Goal: Information Seeking & Learning: Learn about a topic

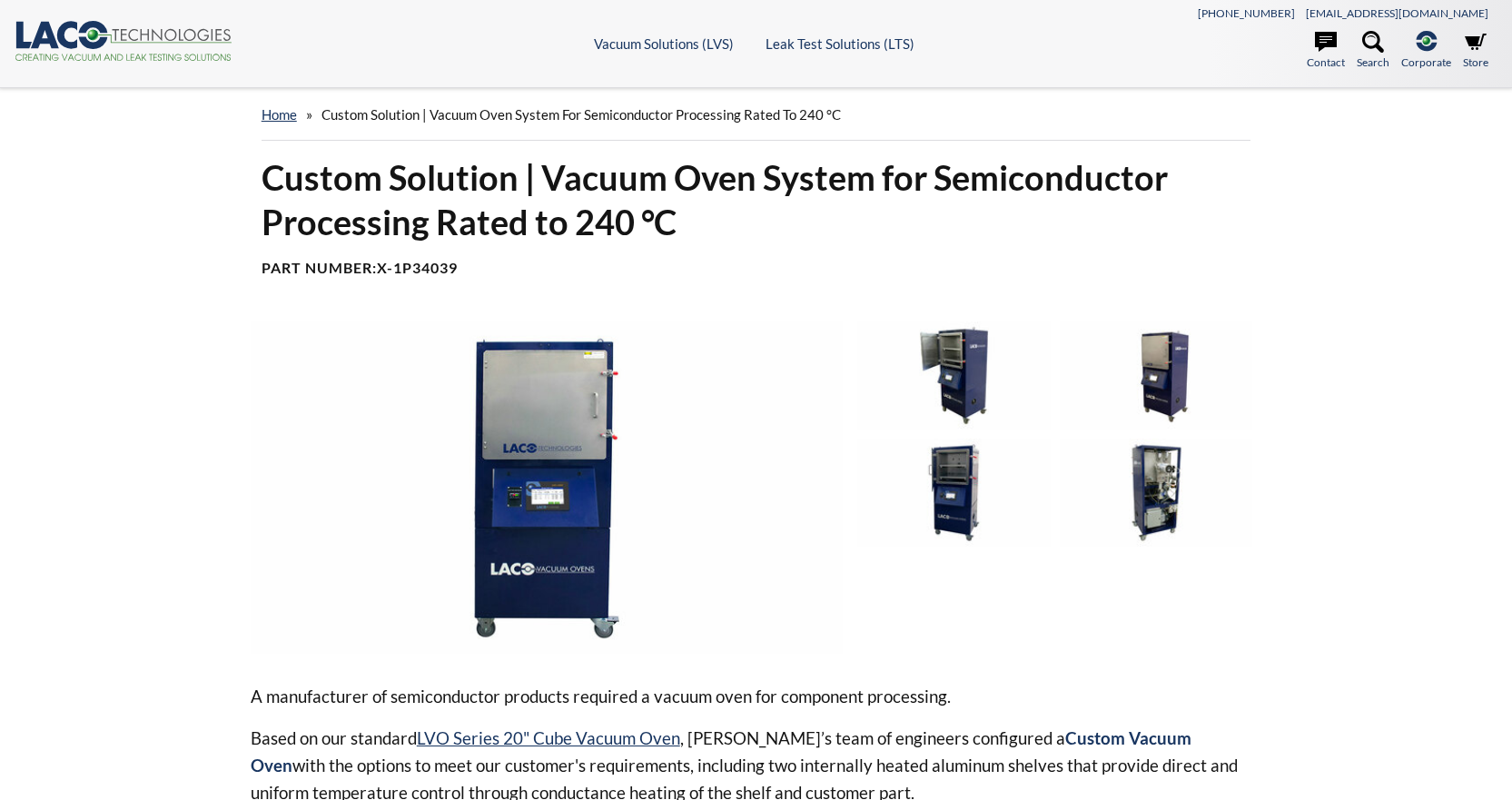
click at [977, 362] on img at bounding box center [953, 375] width 193 height 108
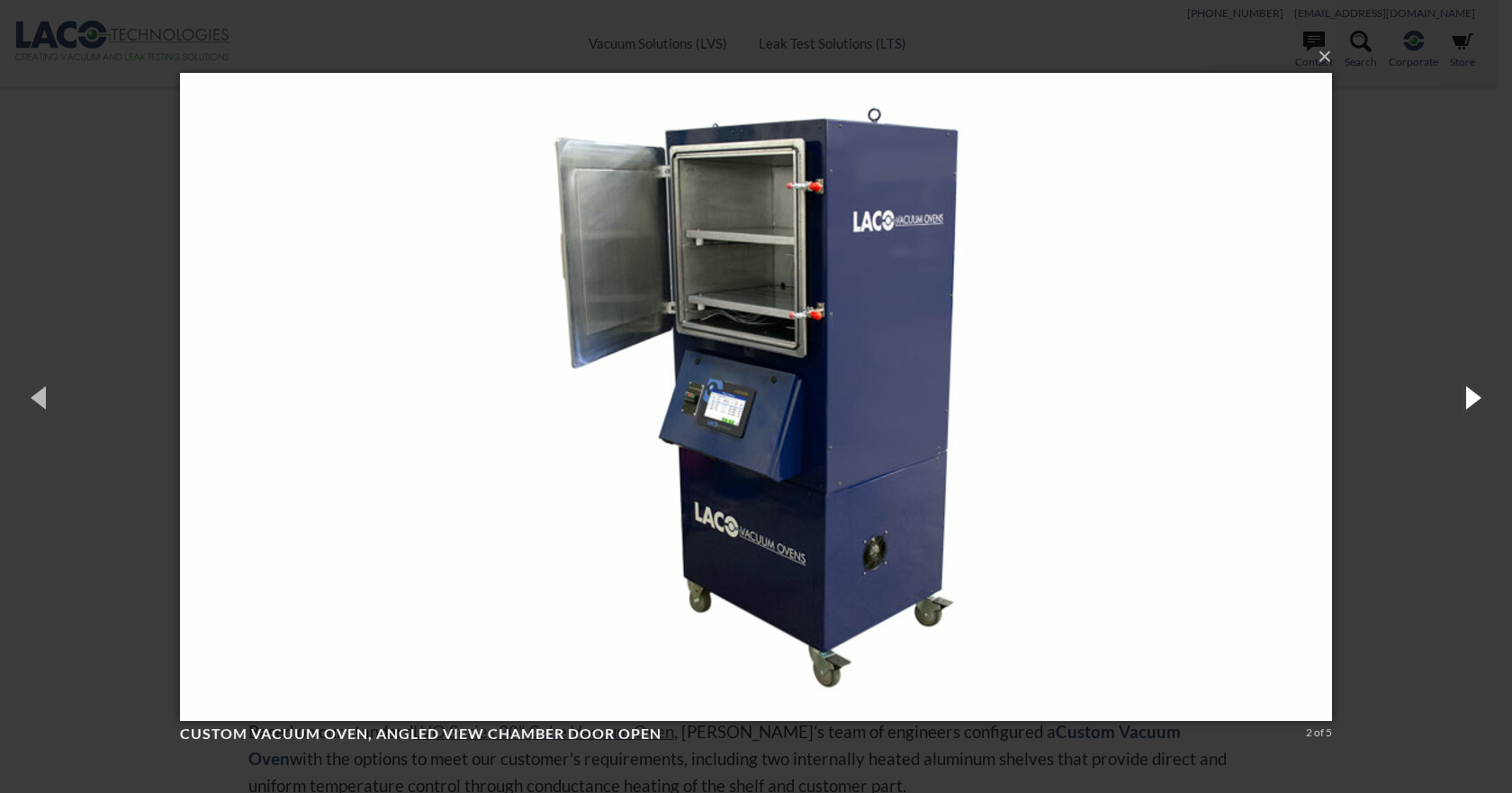
click at [1479, 397] on button "button" at bounding box center [1471, 397] width 81 height 99
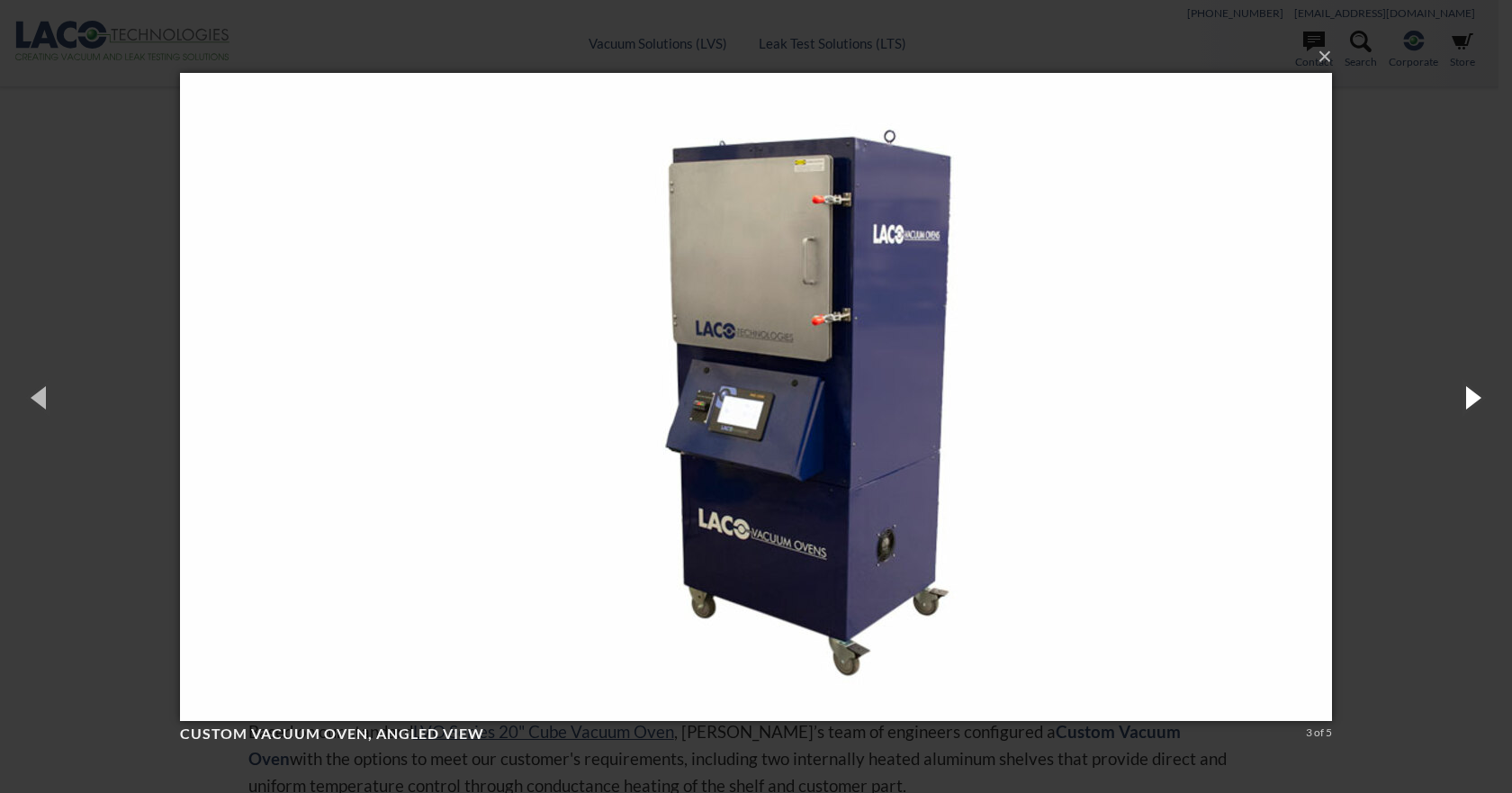
click at [1479, 397] on button "button" at bounding box center [1471, 397] width 81 height 99
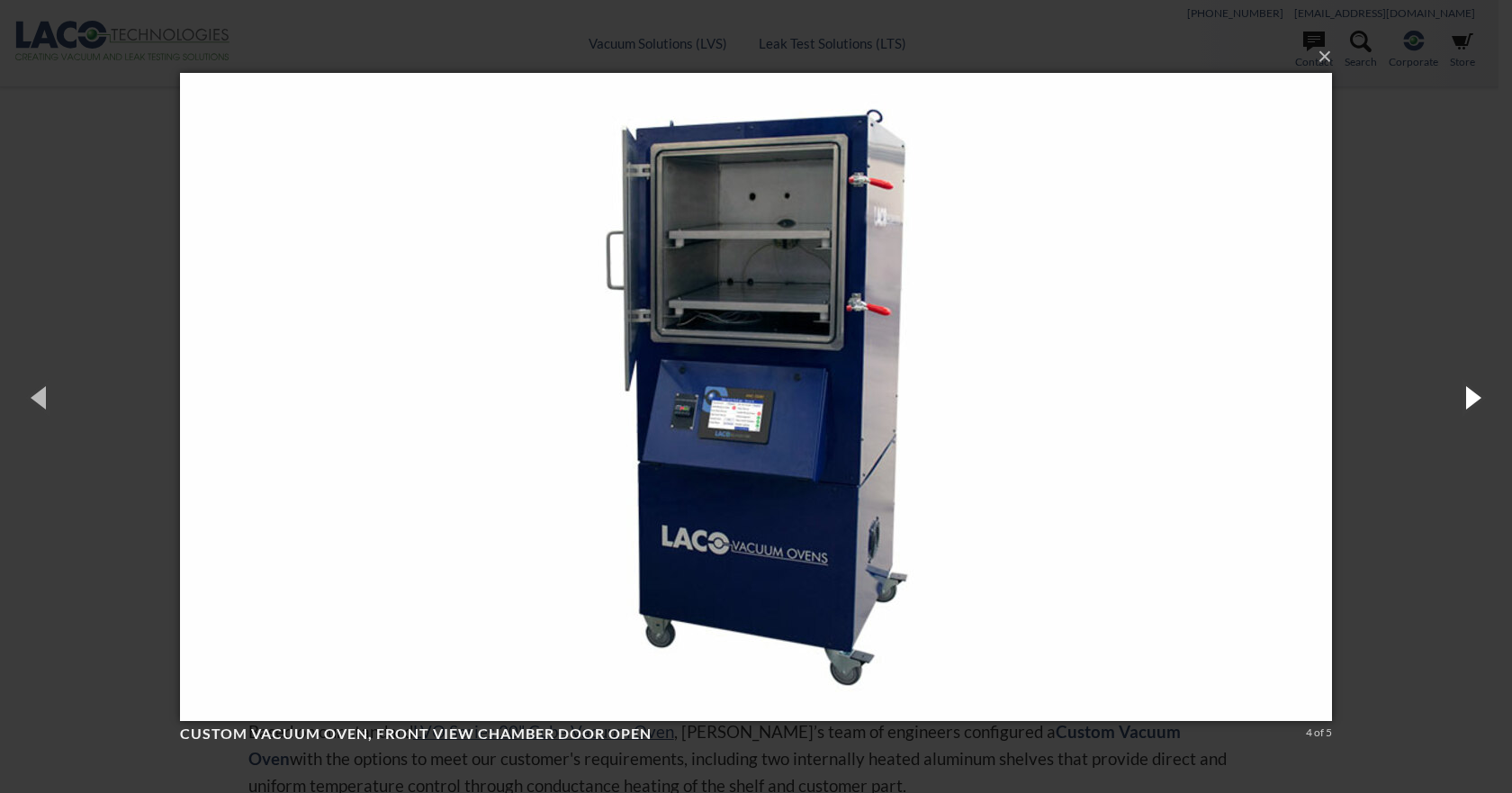
click at [1479, 397] on button "button" at bounding box center [1471, 397] width 81 height 99
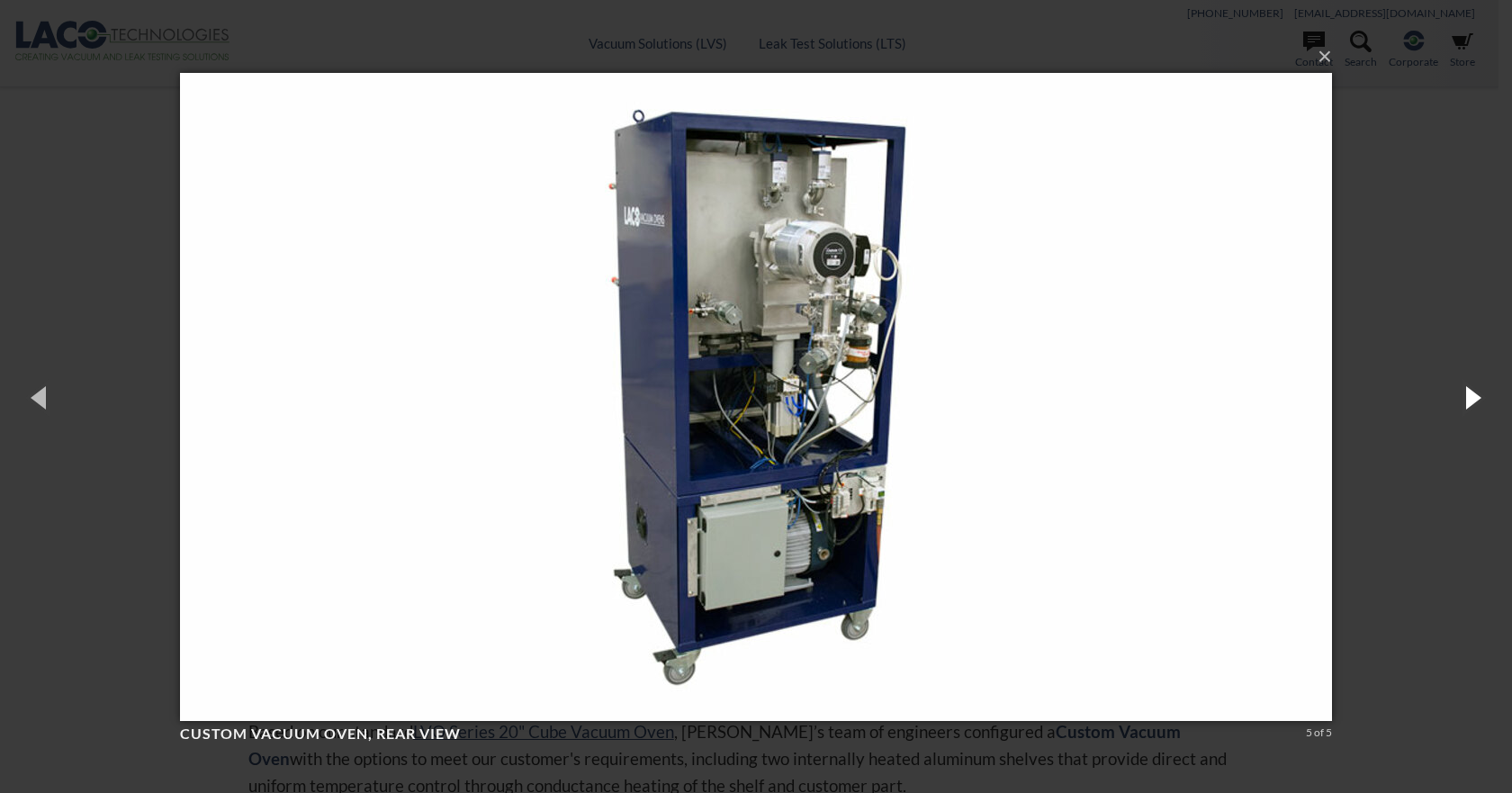
click at [1479, 397] on button "button" at bounding box center [1471, 397] width 81 height 99
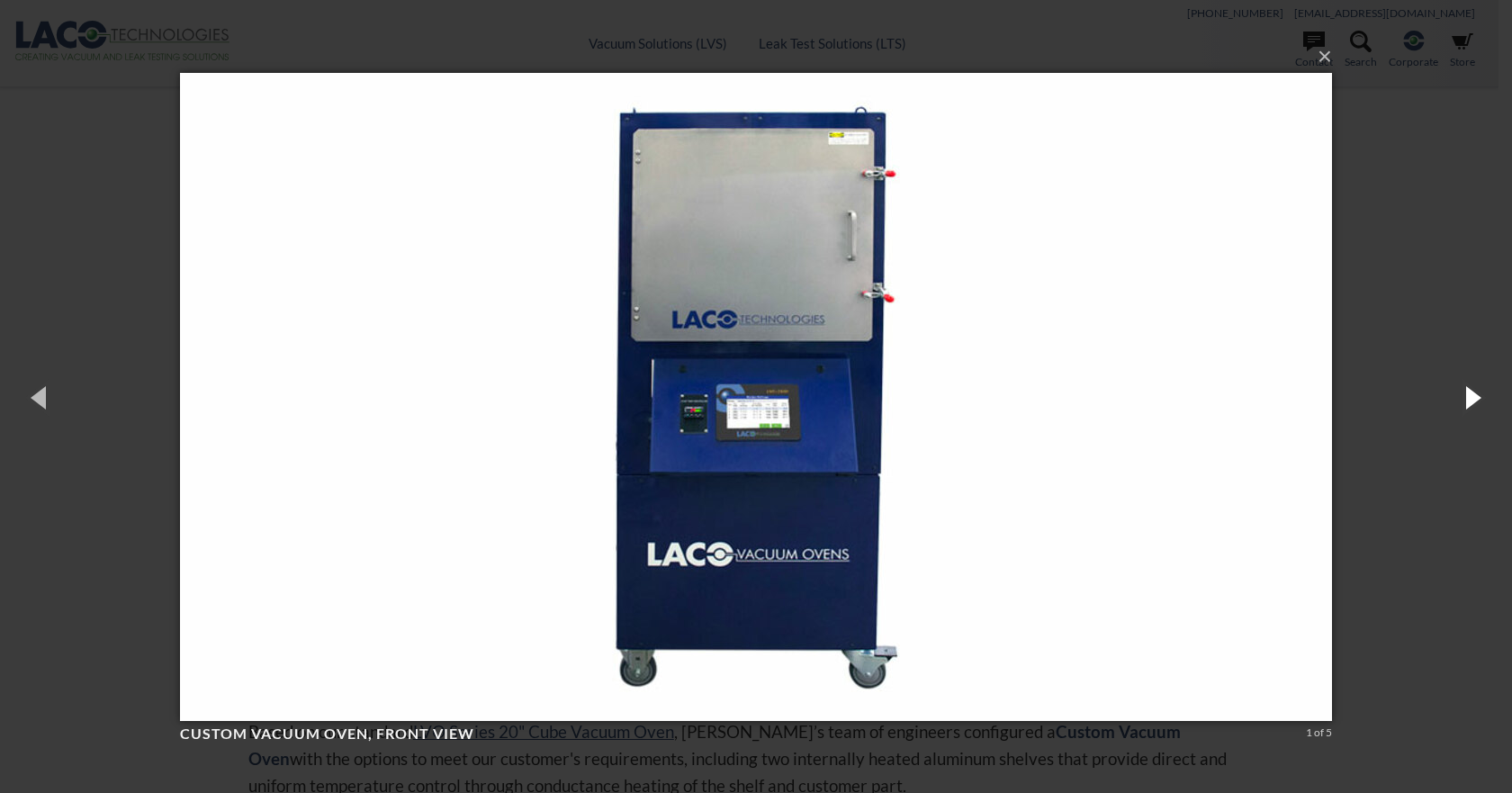
click at [1479, 397] on button "button" at bounding box center [1471, 397] width 81 height 99
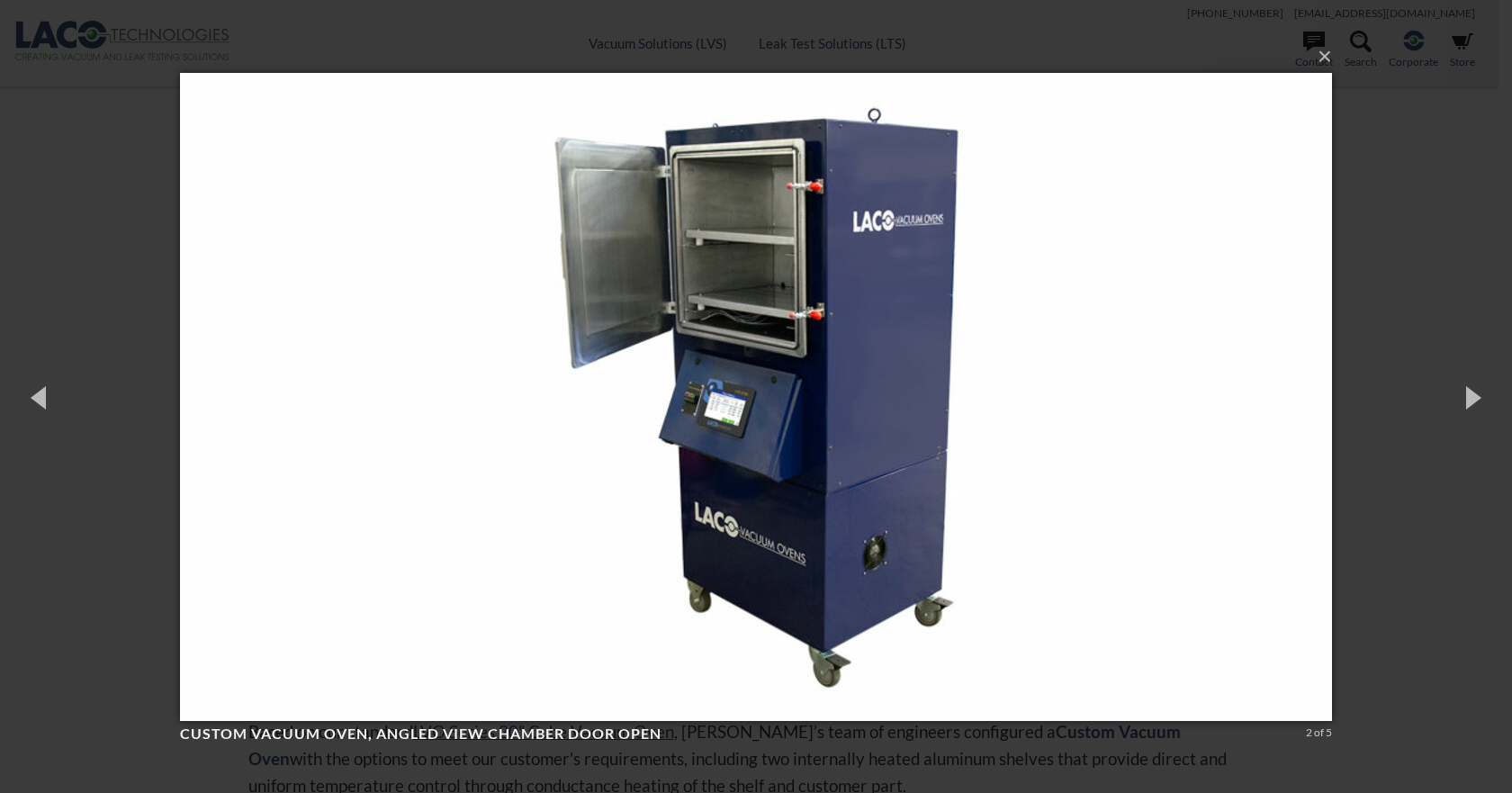
click at [1426, 476] on div "× Custom Vacuum Oven, angled view chamber door open 2 of 5 Loading..." at bounding box center [756, 396] width 1512 height 793
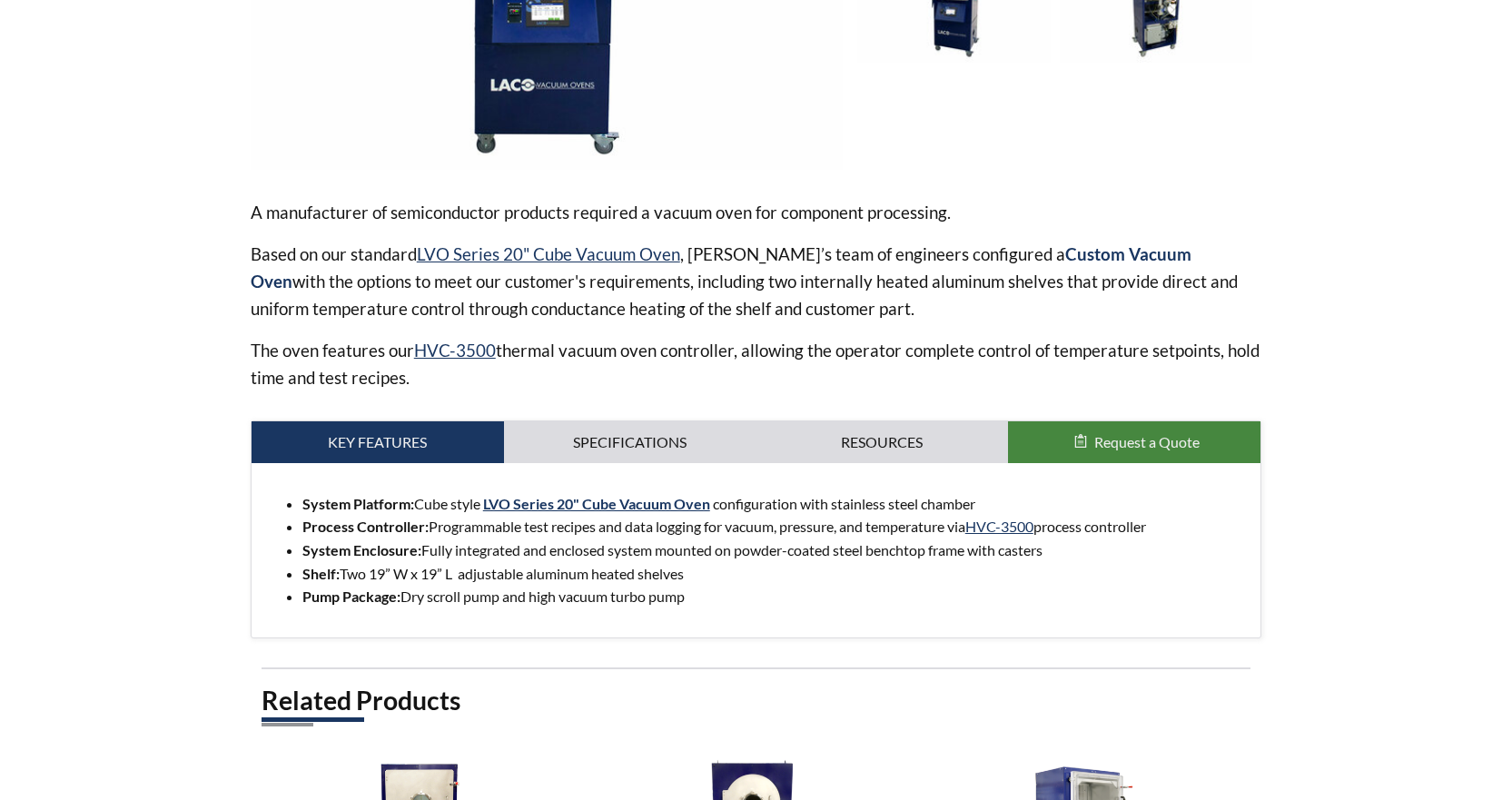
scroll to position [545, 0]
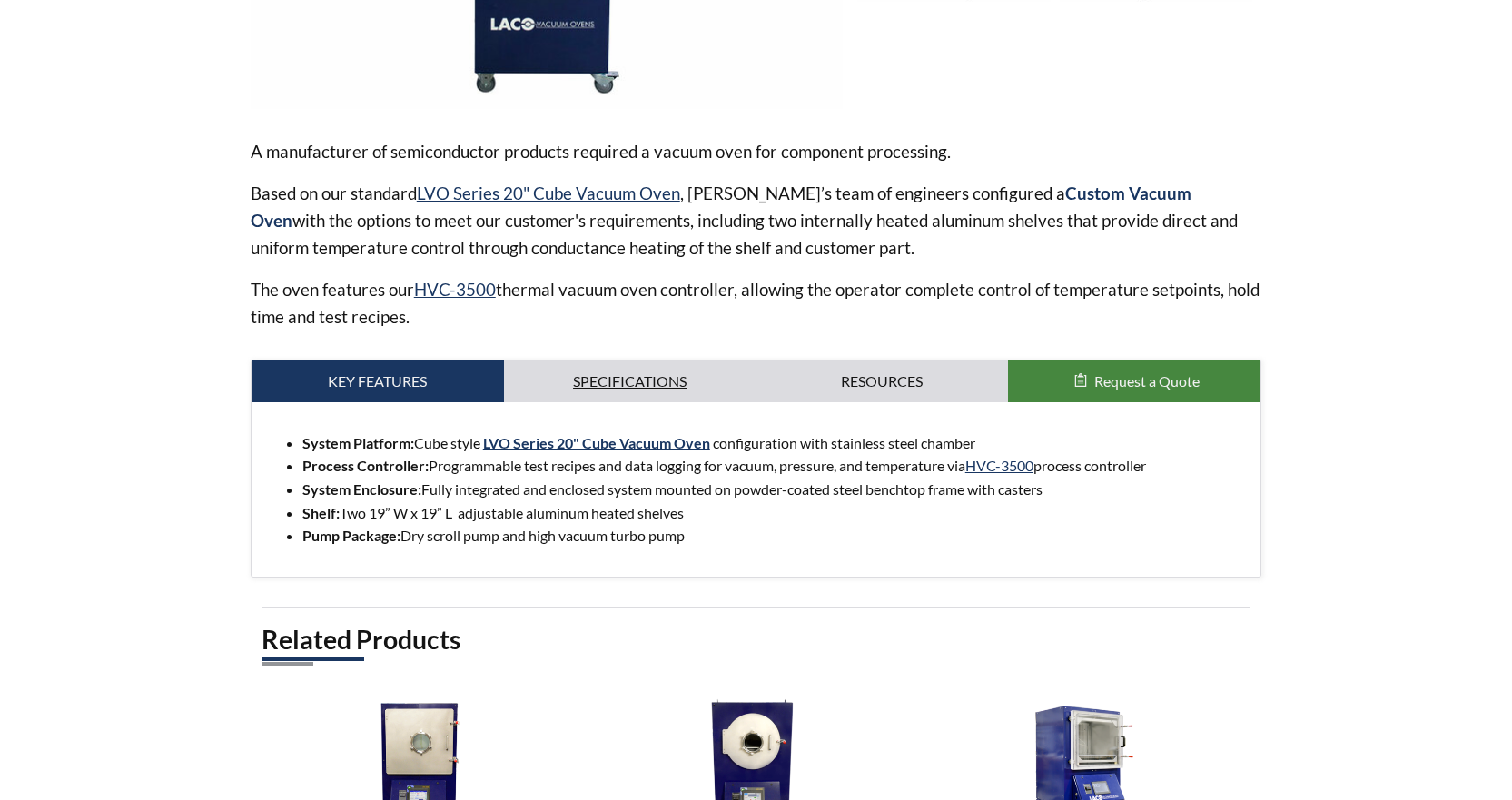
click at [643, 382] on link "Specifications" at bounding box center [630, 381] width 253 height 42
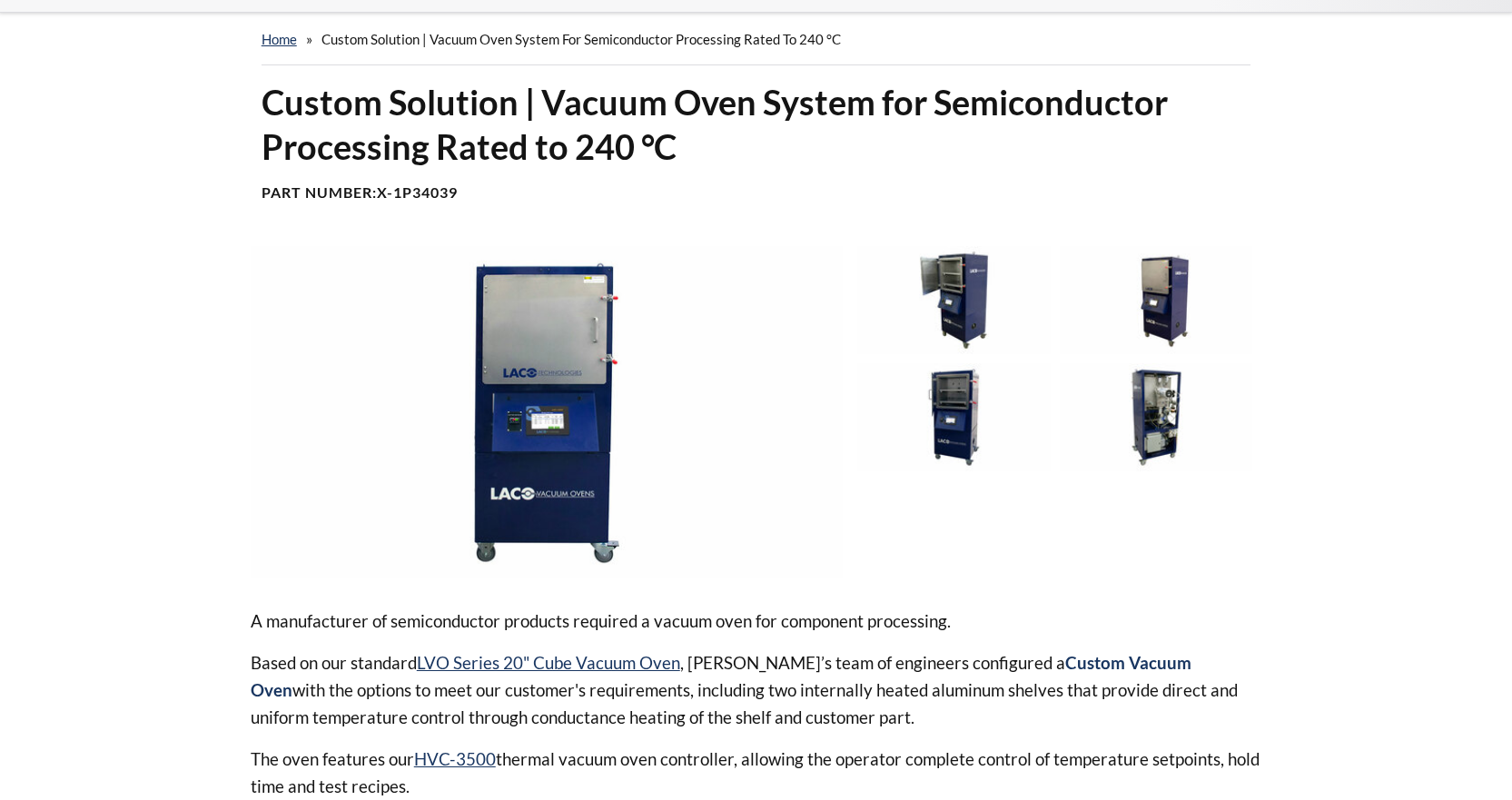
scroll to position [0, 0]
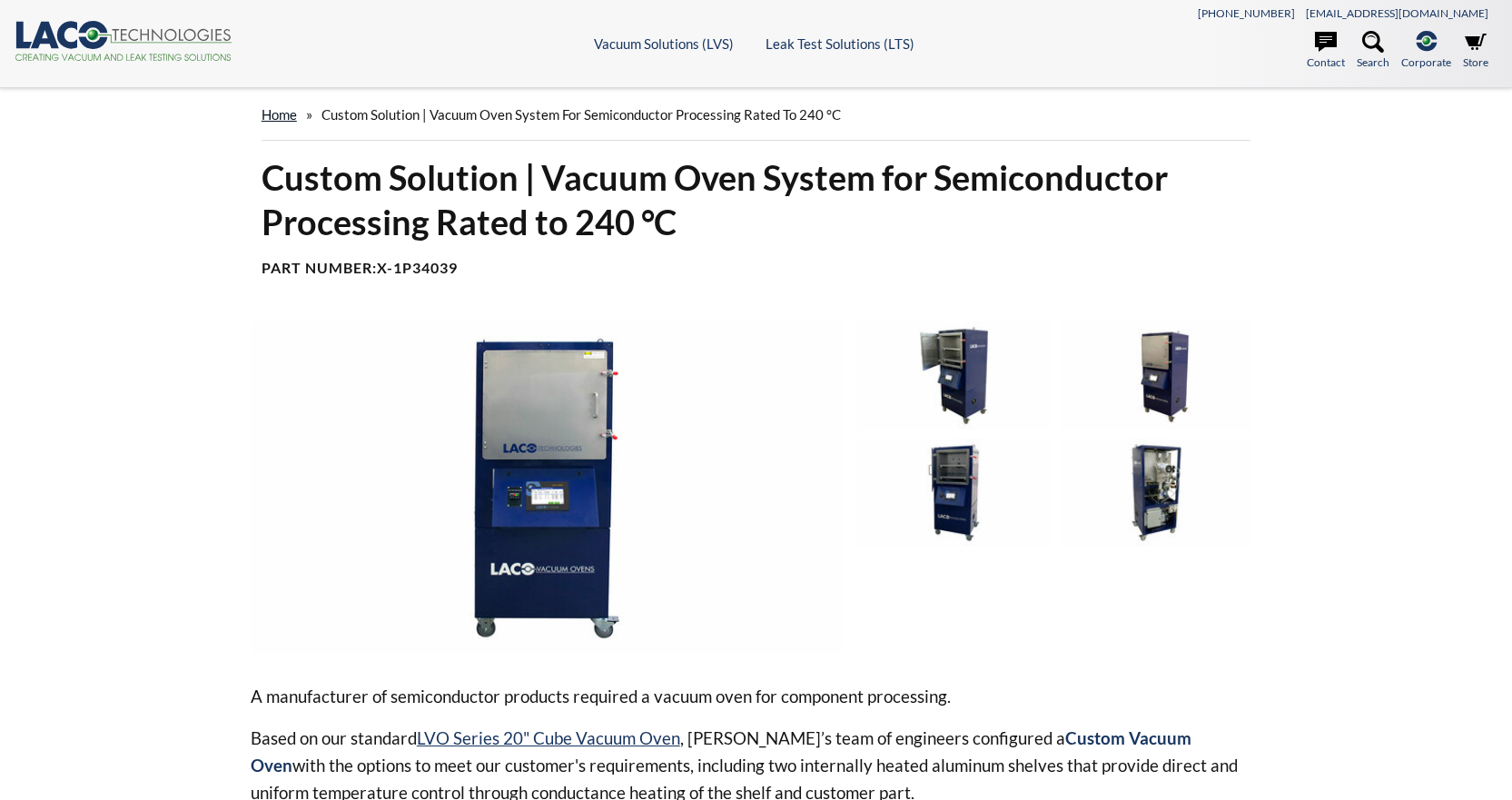
click at [290, 115] on link "home" at bounding box center [279, 114] width 35 height 17
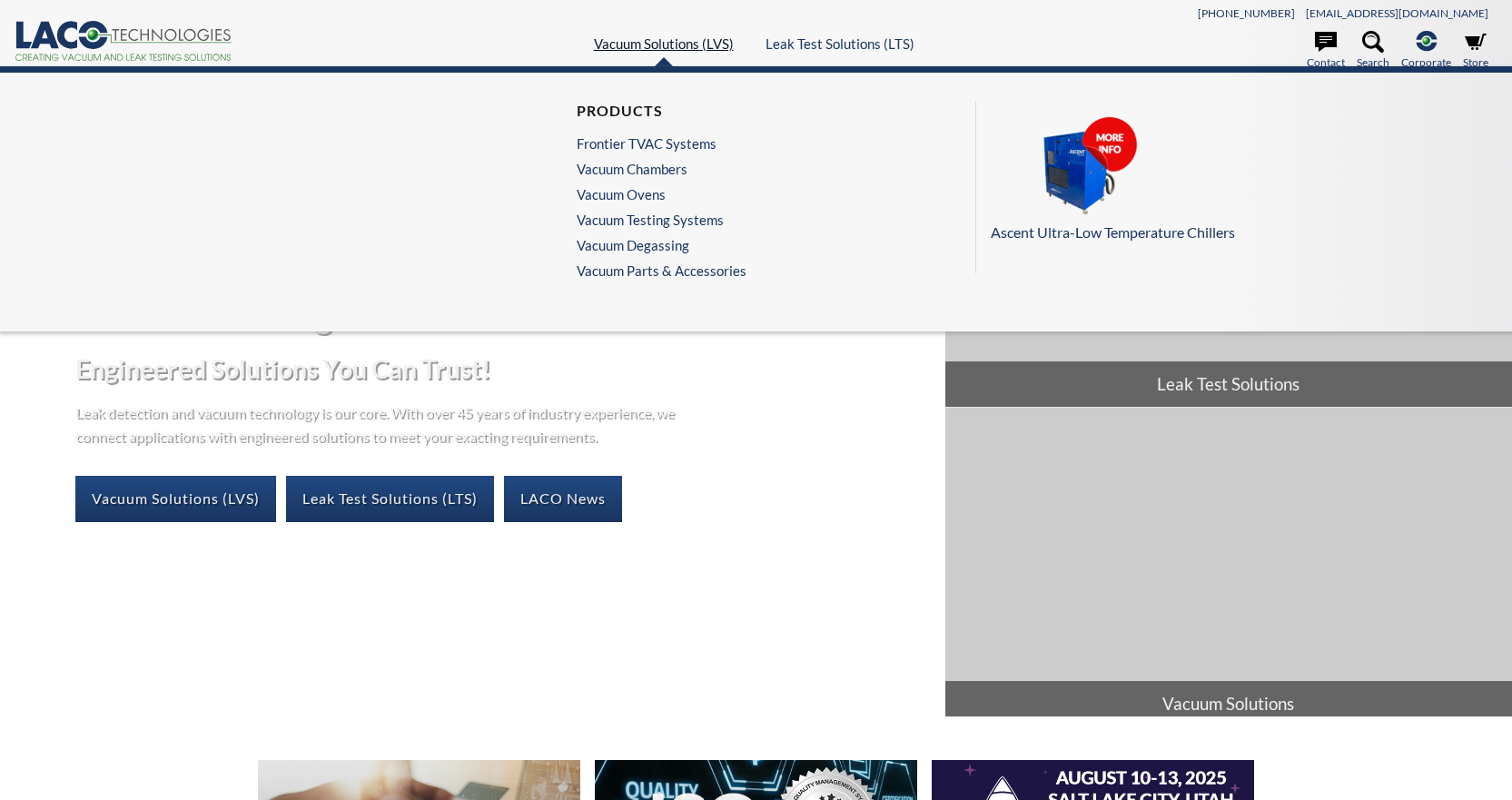
select select "Language Translate Widget"
click at [644, 192] on link "Vacuum Ovens" at bounding box center [657, 194] width 161 height 17
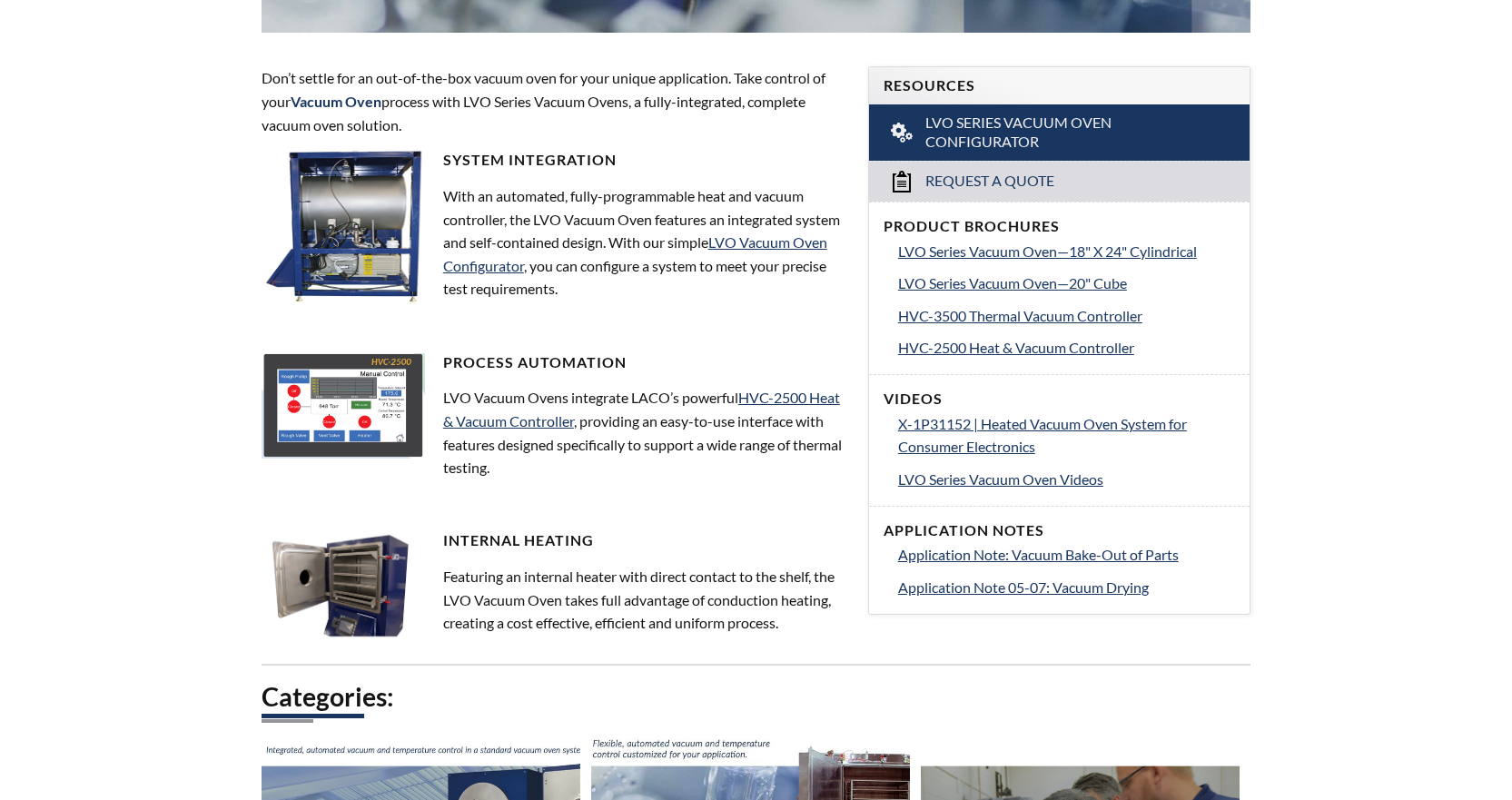
scroll to position [545, 0]
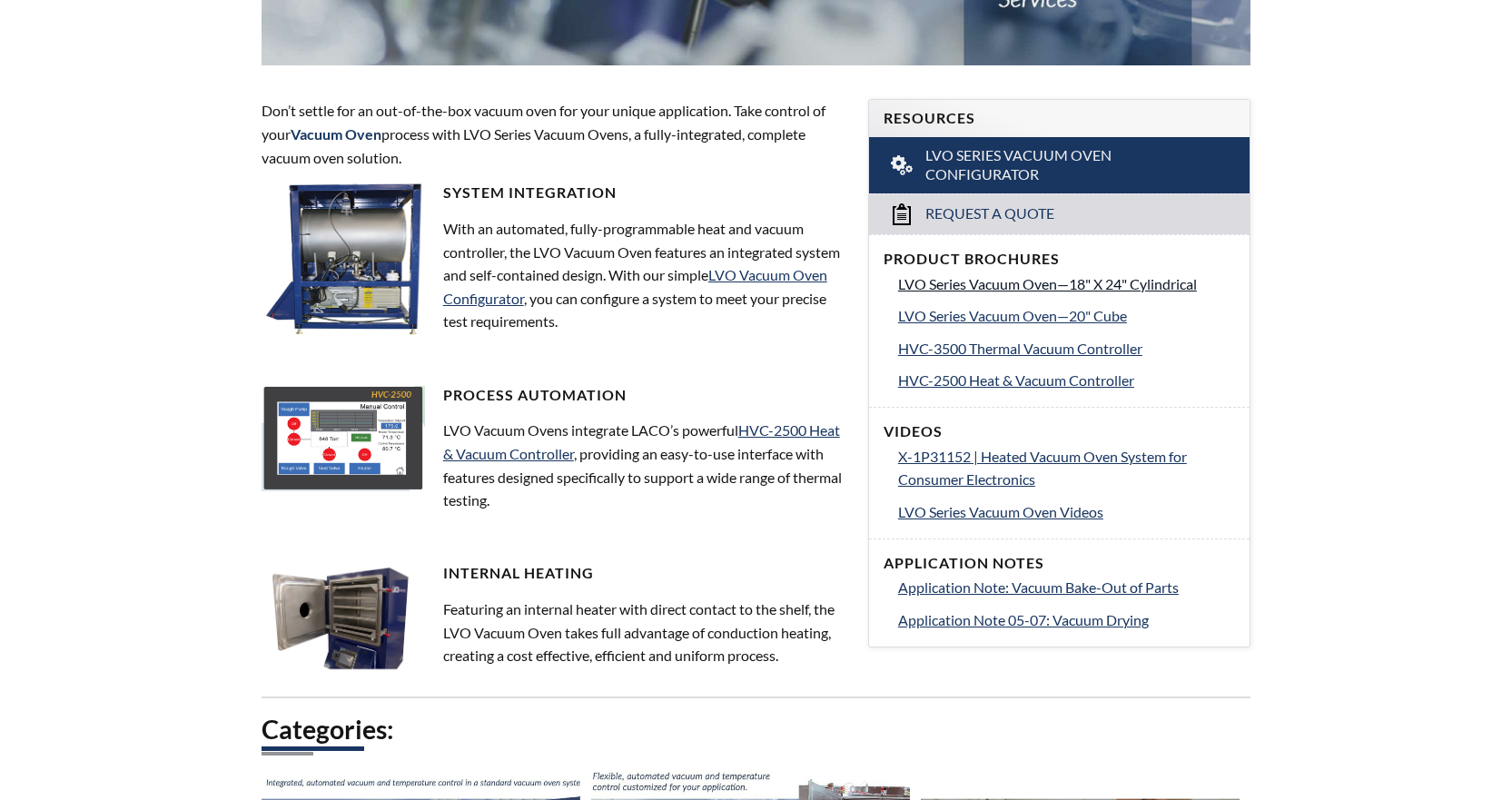
click at [994, 275] on span "LVO Series Vacuum Oven—18" X 24" Cylindrical" at bounding box center [1047, 284] width 299 height 18
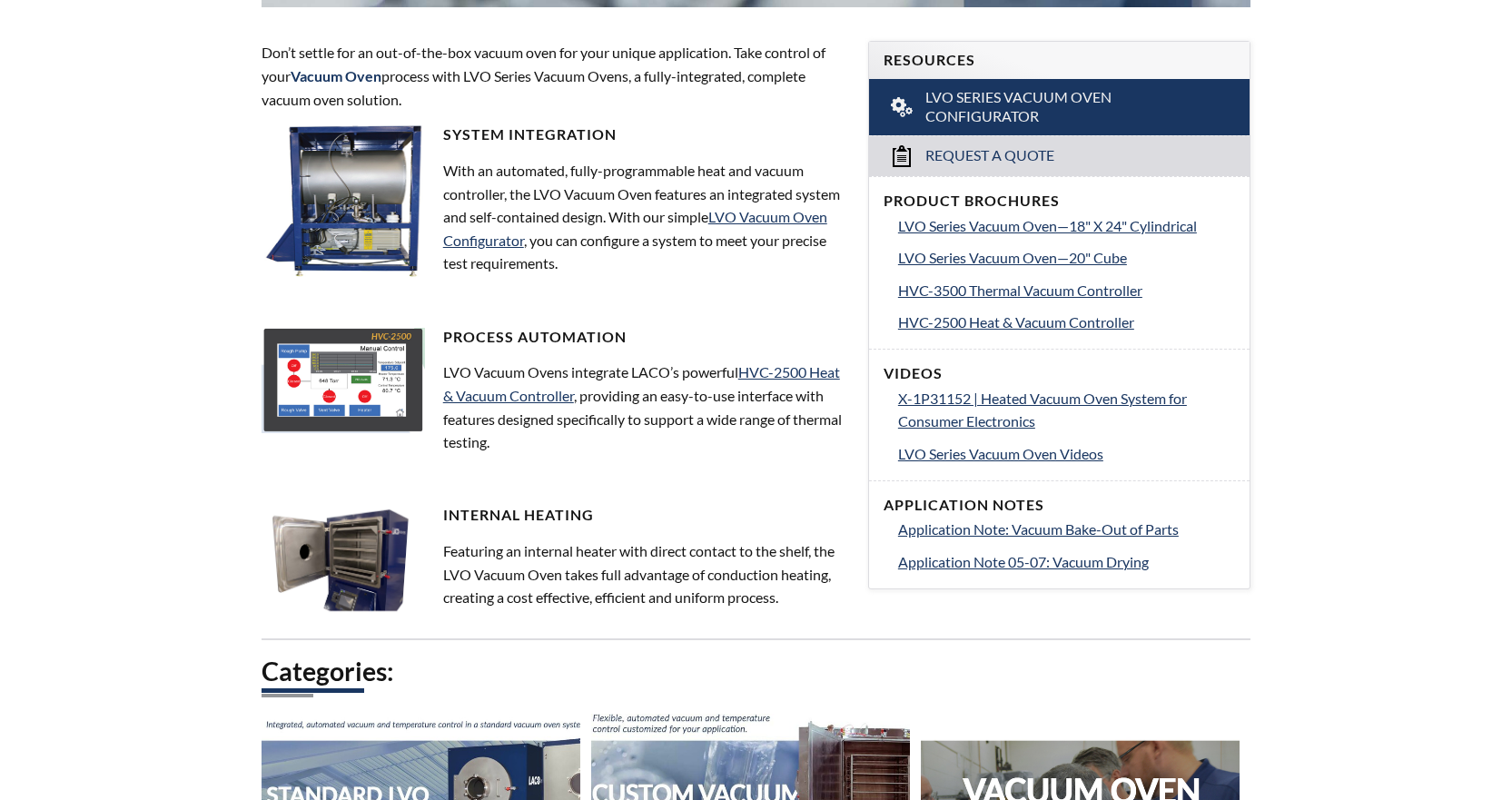
scroll to position [635, 0]
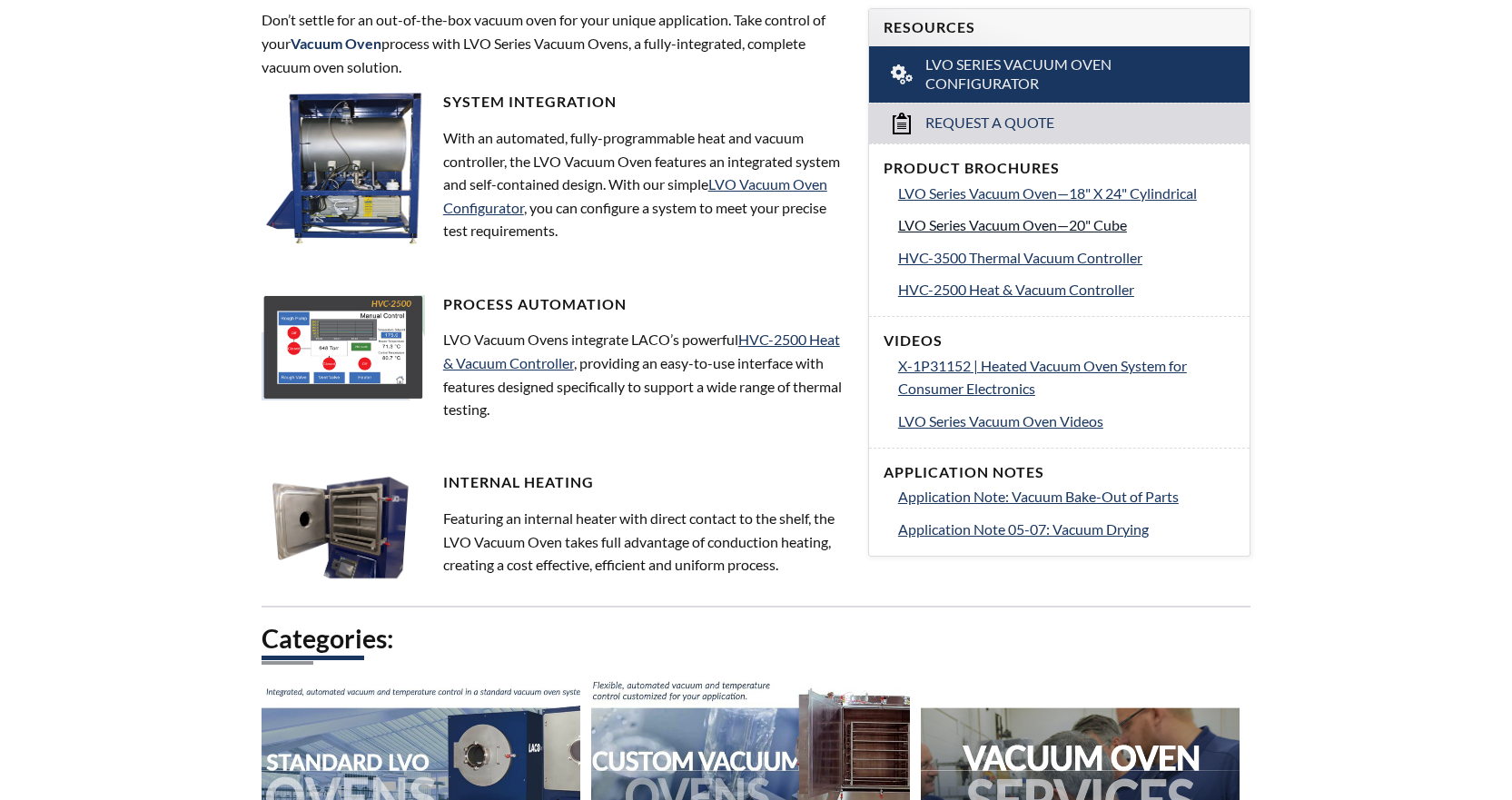
click at [1096, 230] on span "LVO Series Vacuum Oven—20" Cube" at bounding box center [1012, 225] width 228 height 18
click at [1052, 257] on span "HVC-3500 Thermal Vacuum Controller" at bounding box center [1020, 258] width 244 height 18
click at [950, 288] on span "HVC-2500 Heat & Vacuum Controller" at bounding box center [1016, 289] width 236 height 18
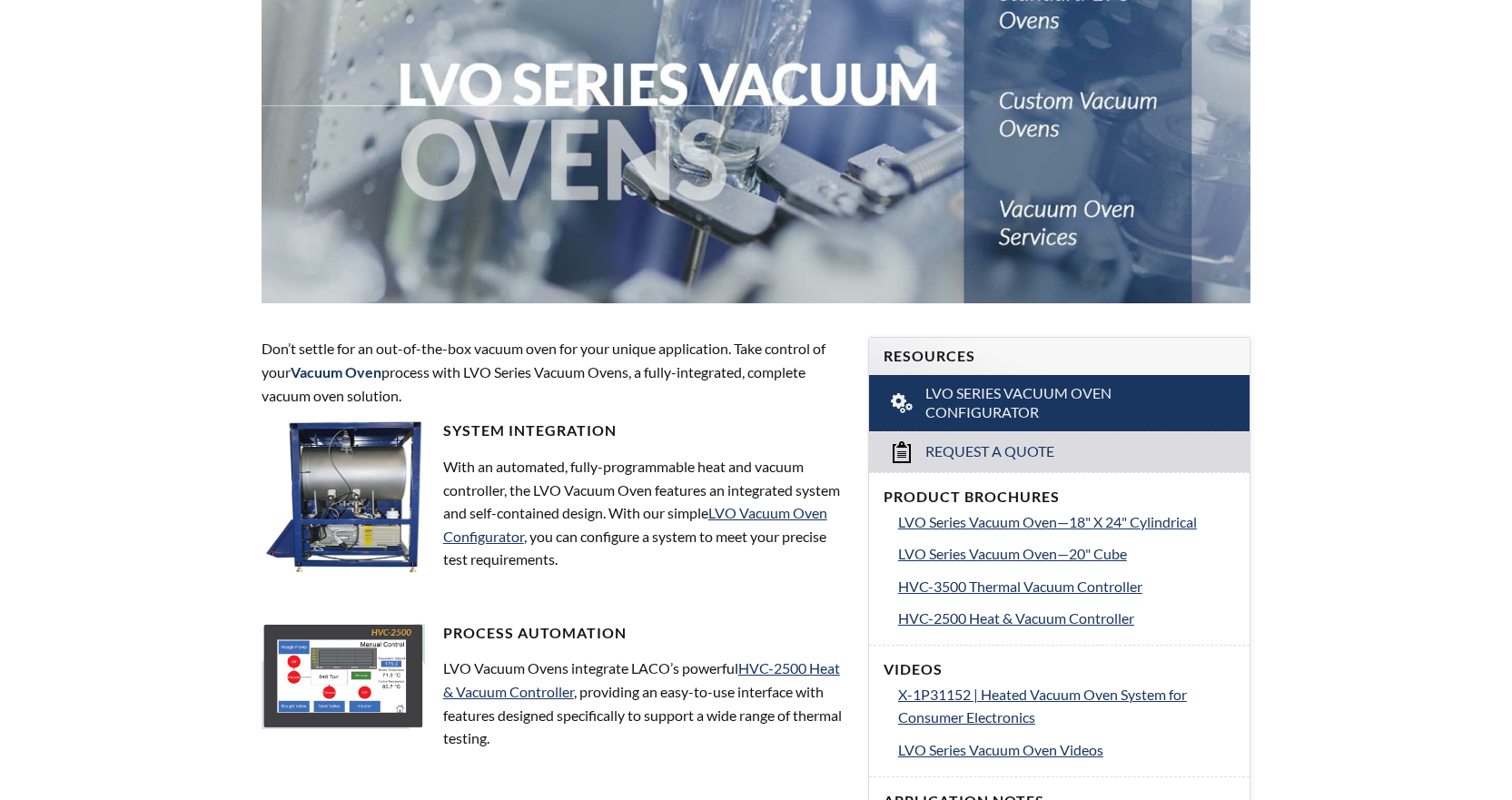
scroll to position [0, 0]
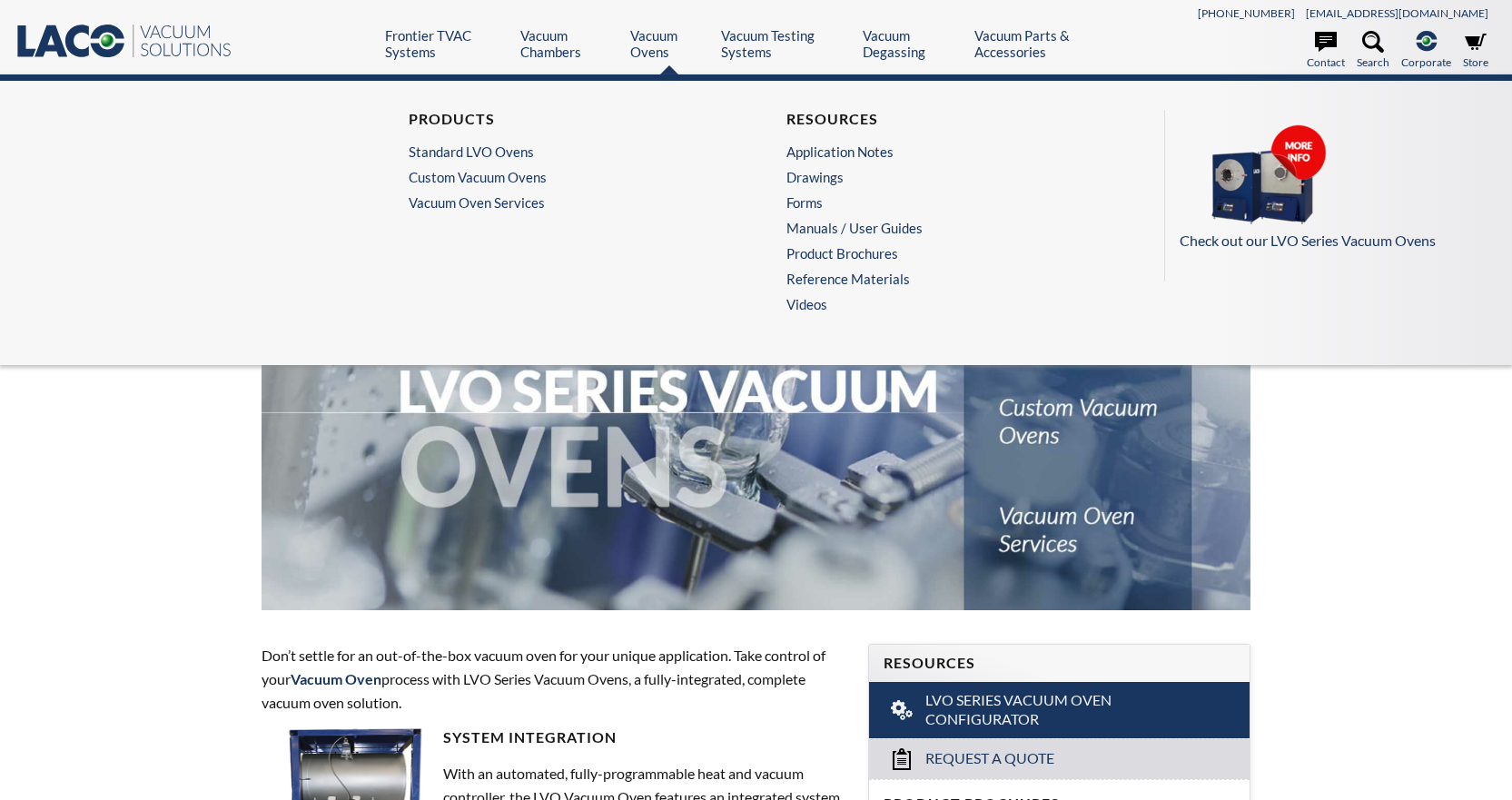
click at [425, 191] on ul "Products Standard LVO Ovens Custom Vacuum Ovens Vacuum Oven Services" at bounding box center [568, 160] width 318 height 101
click at [424, 204] on link "Vacuum Oven Services" at bounding box center [568, 202] width 318 height 17
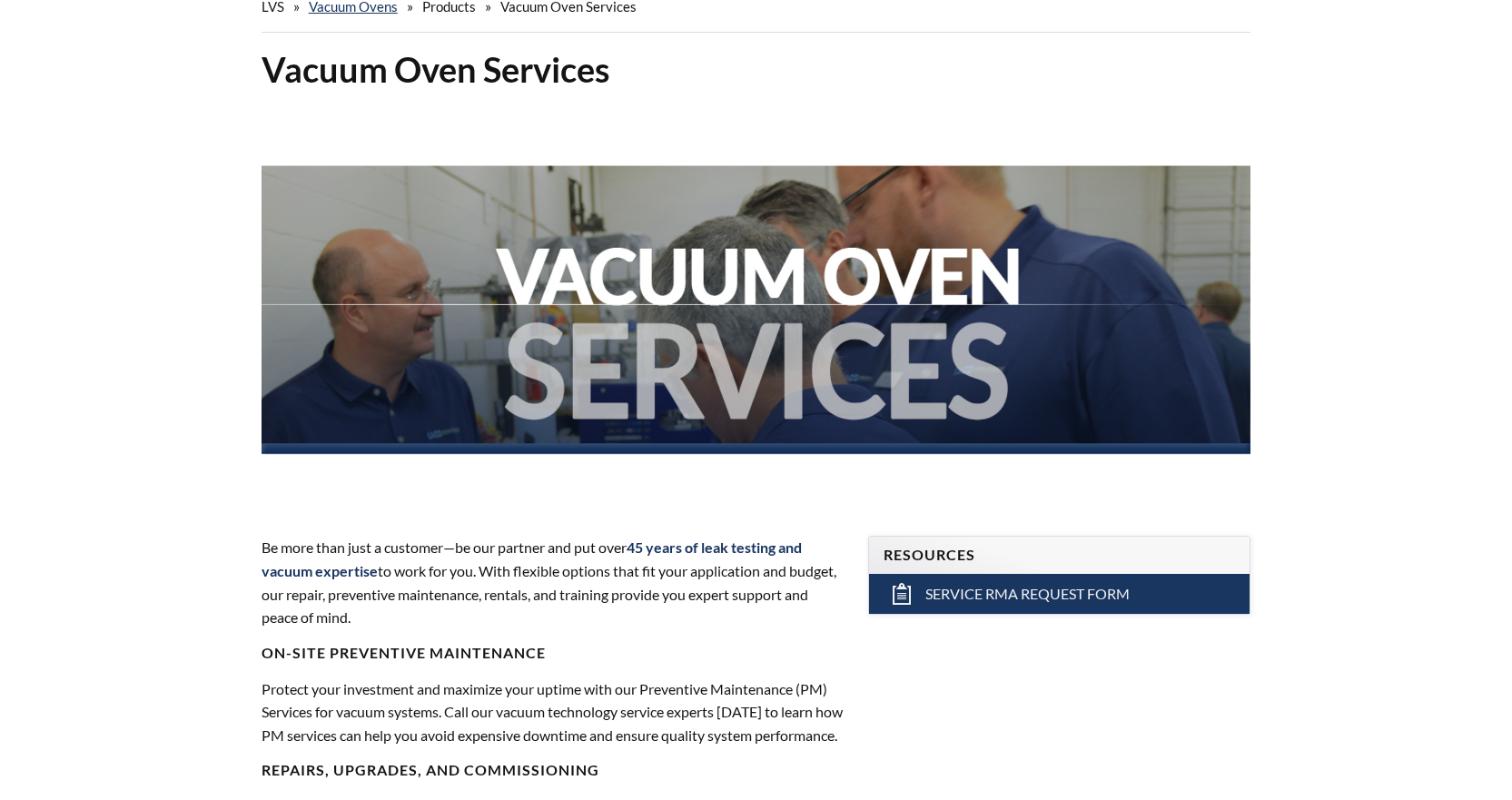
scroll to position [107, 0]
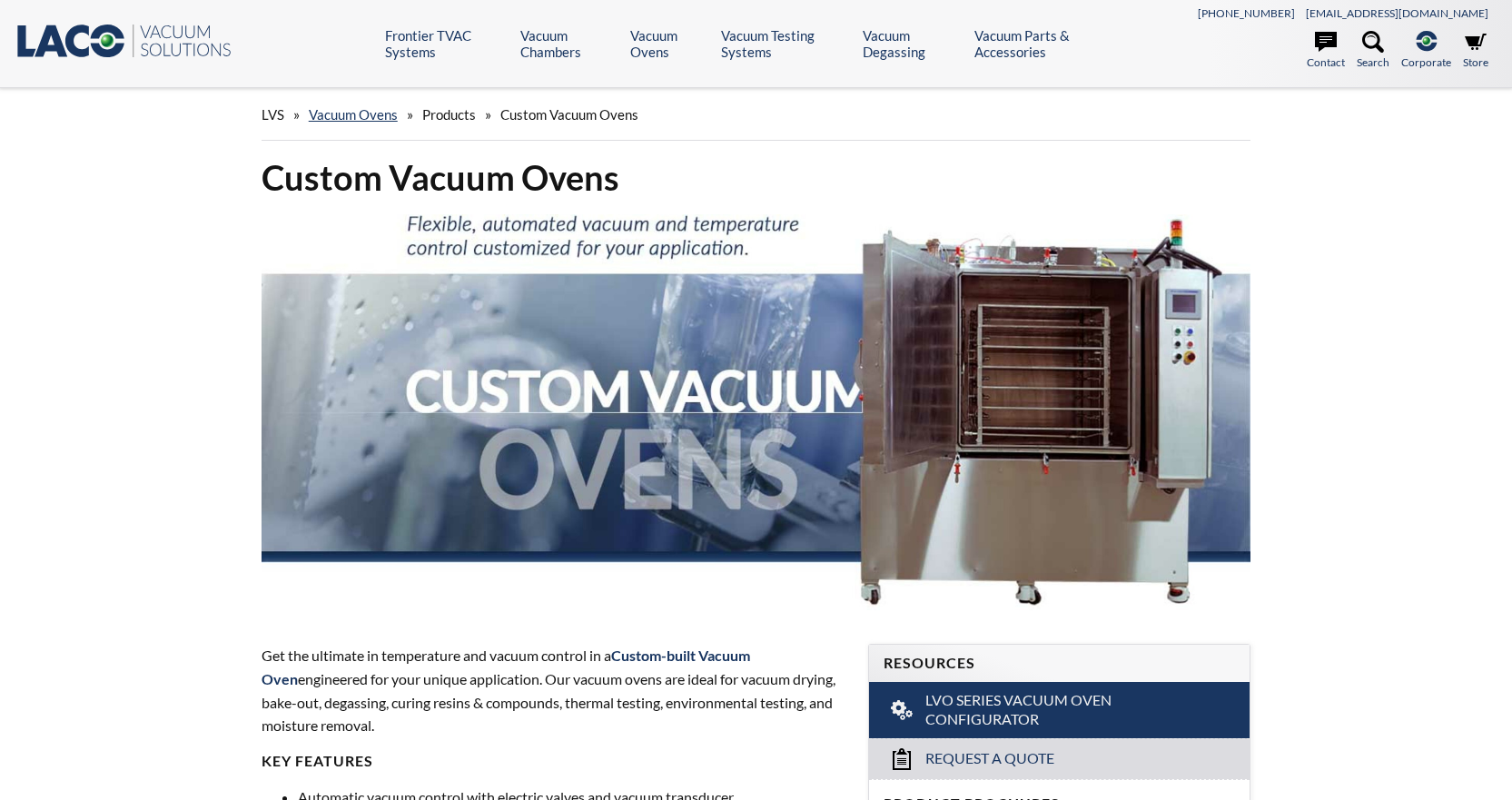
click at [455, 123] on div "LVS » Vacuum Ovens » Products » Custom Vacuum Ovens" at bounding box center [757, 115] width 990 height 52
click at [455, 117] on span "Products" at bounding box center [449, 114] width 54 height 17
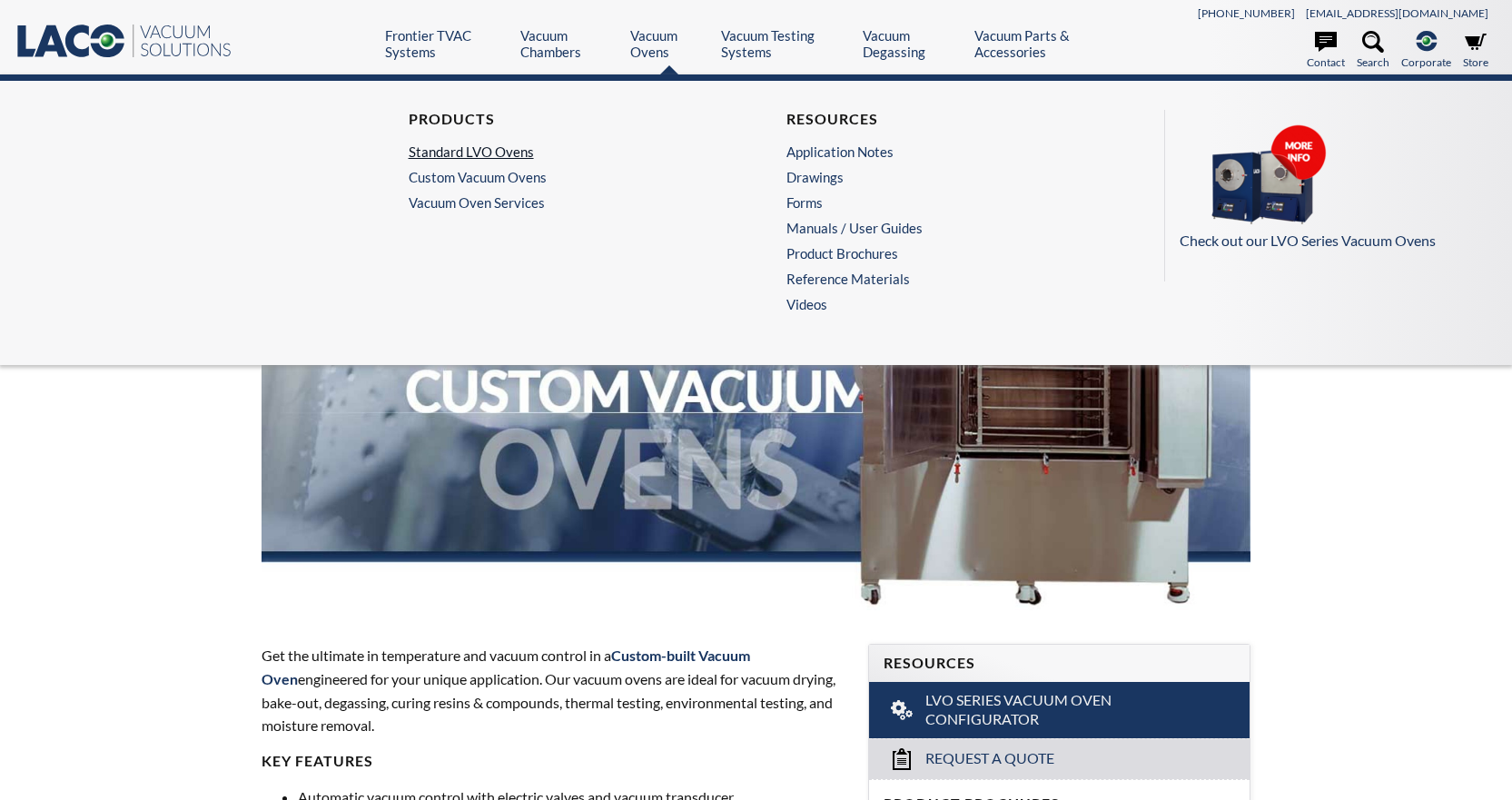
click at [455, 158] on link "Standard LVO Ovens" at bounding box center [563, 151] width 309 height 17
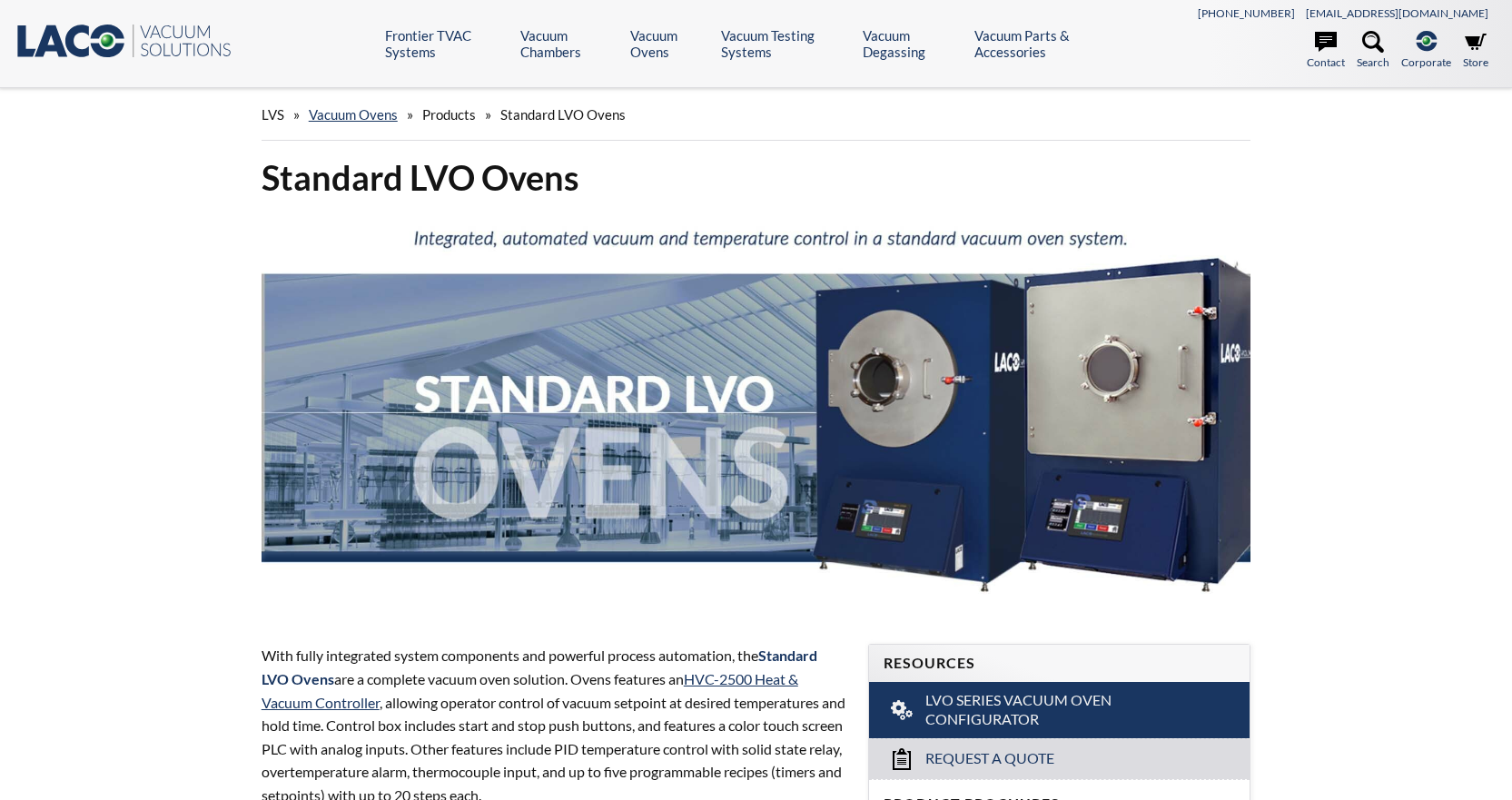
select select "Language Translate Widget"
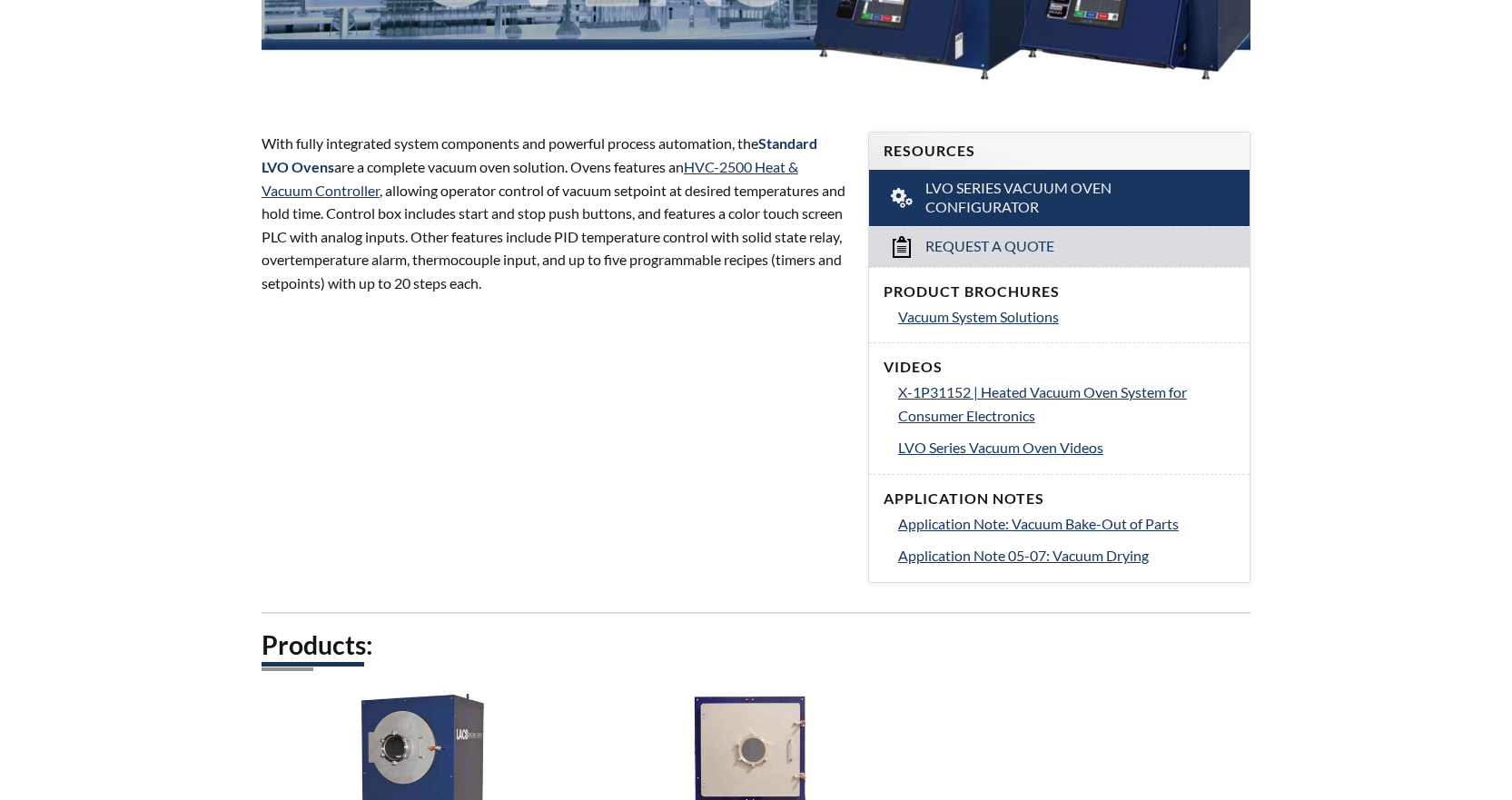
scroll to position [545, 0]
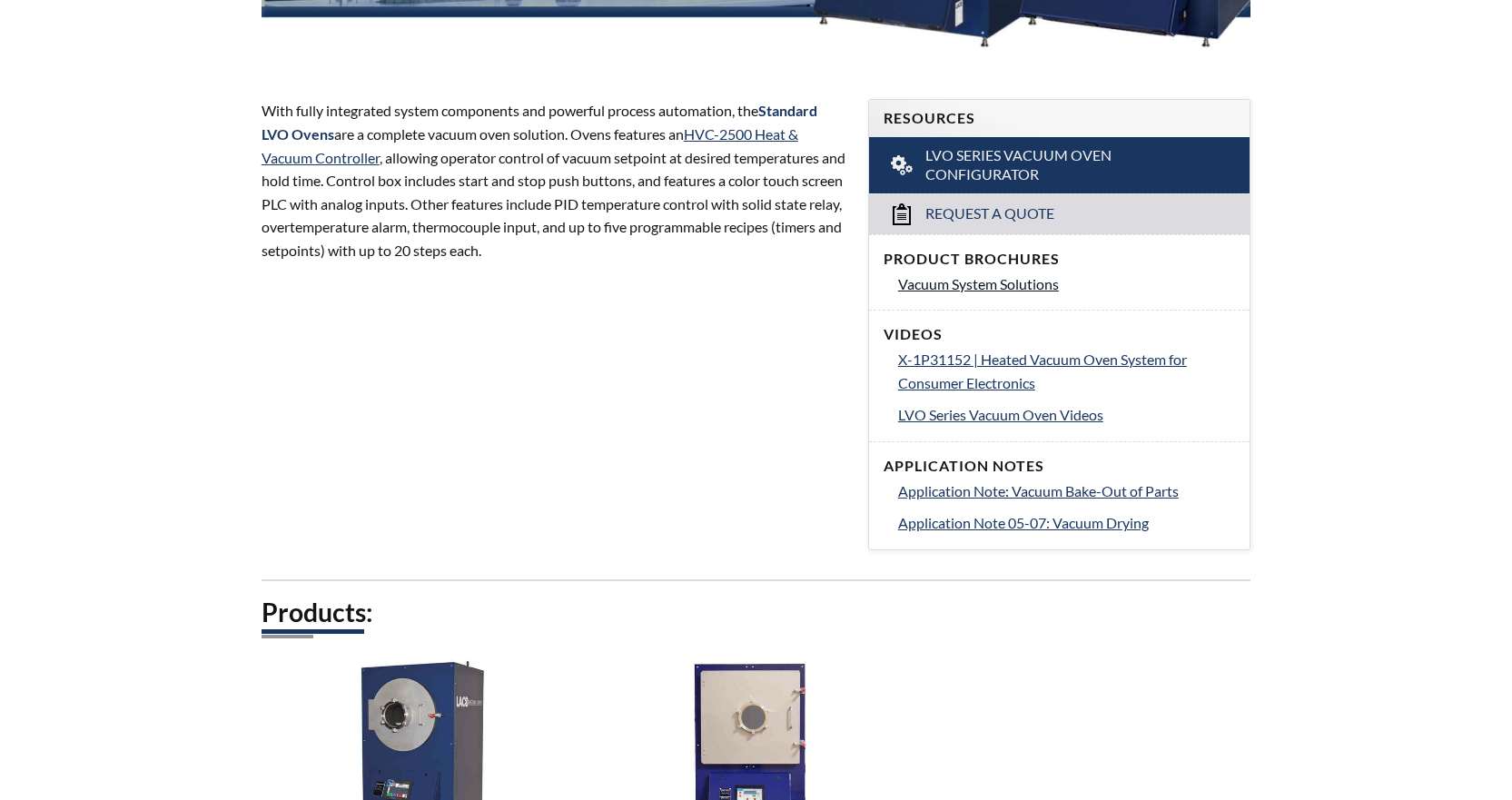
click at [980, 289] on span "Vacuum System Solutions" at bounding box center [979, 284] width 161 height 18
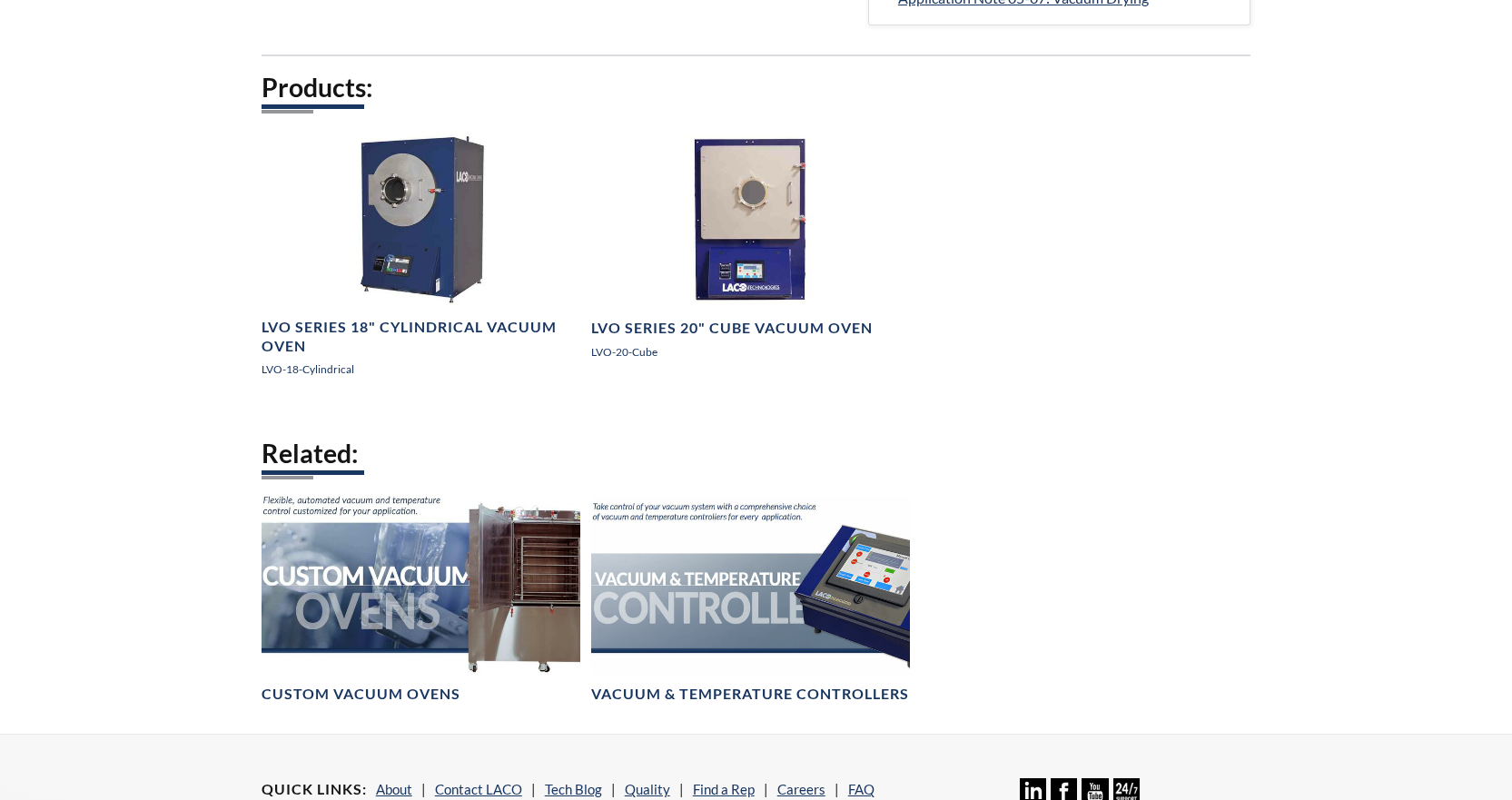
scroll to position [616, 0]
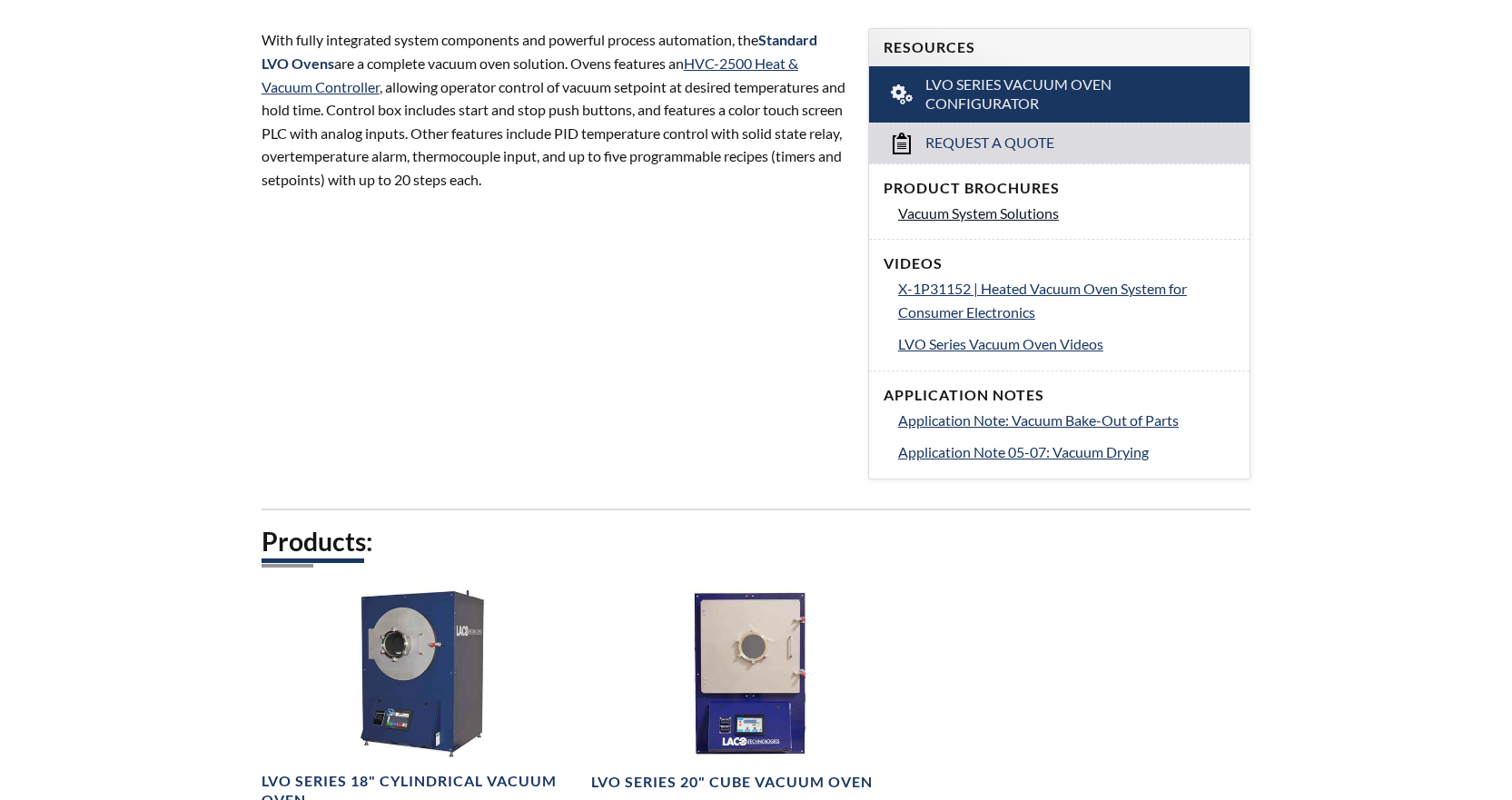
click at [974, 219] on span "Vacuum System Solutions" at bounding box center [979, 213] width 161 height 18
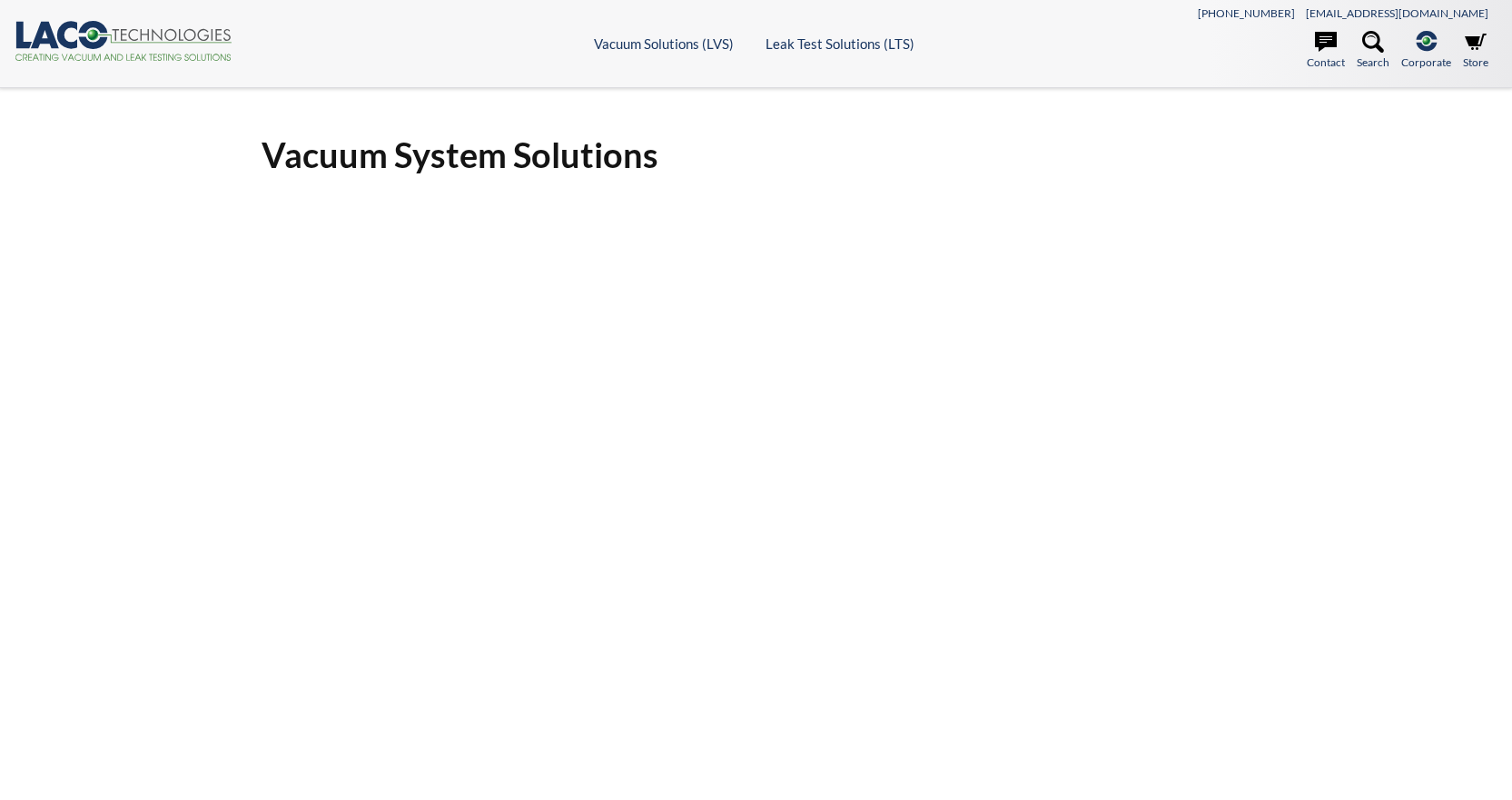
select select "Language Translate Widget"
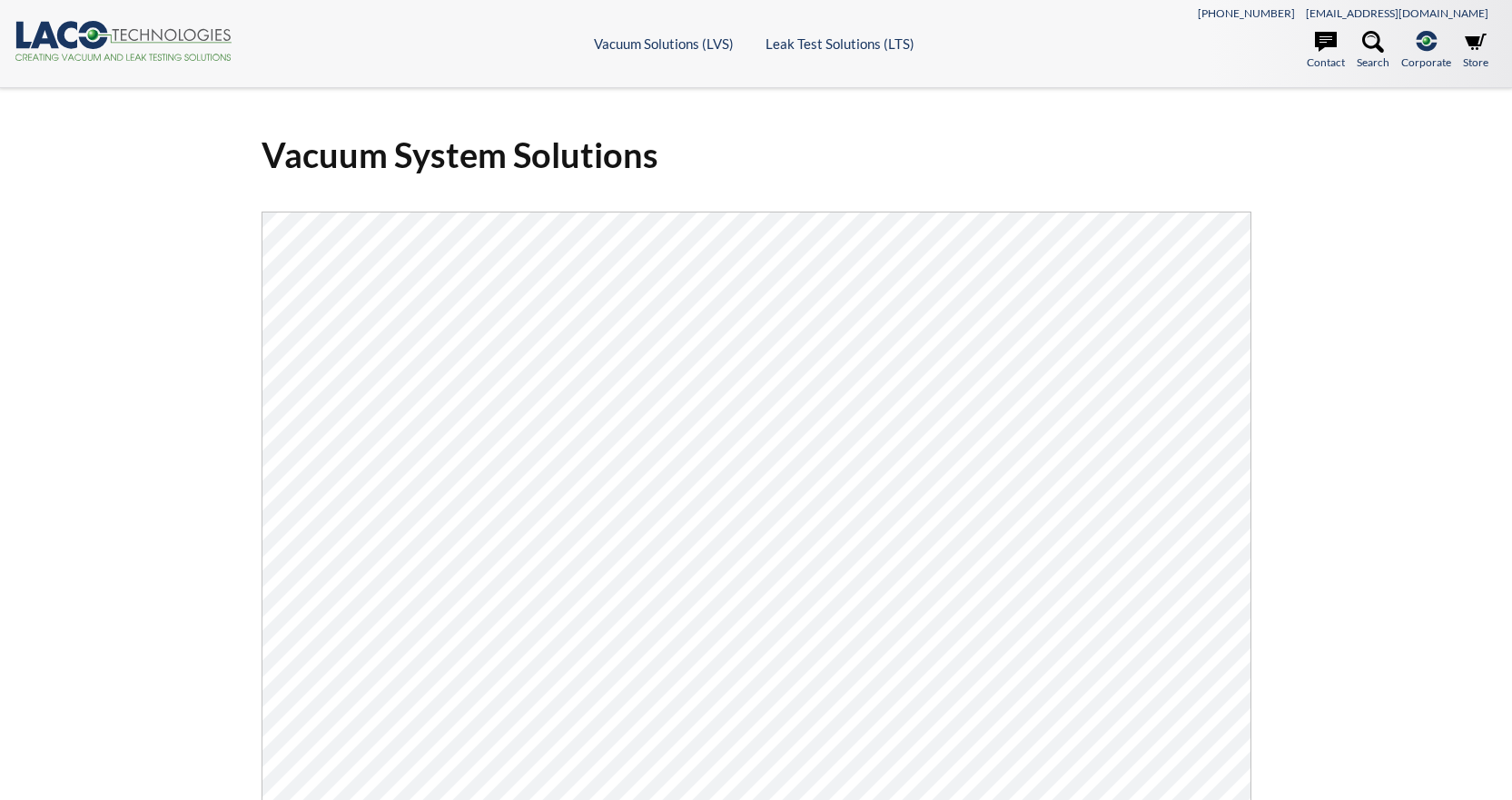
select select "Language Translate Widget"
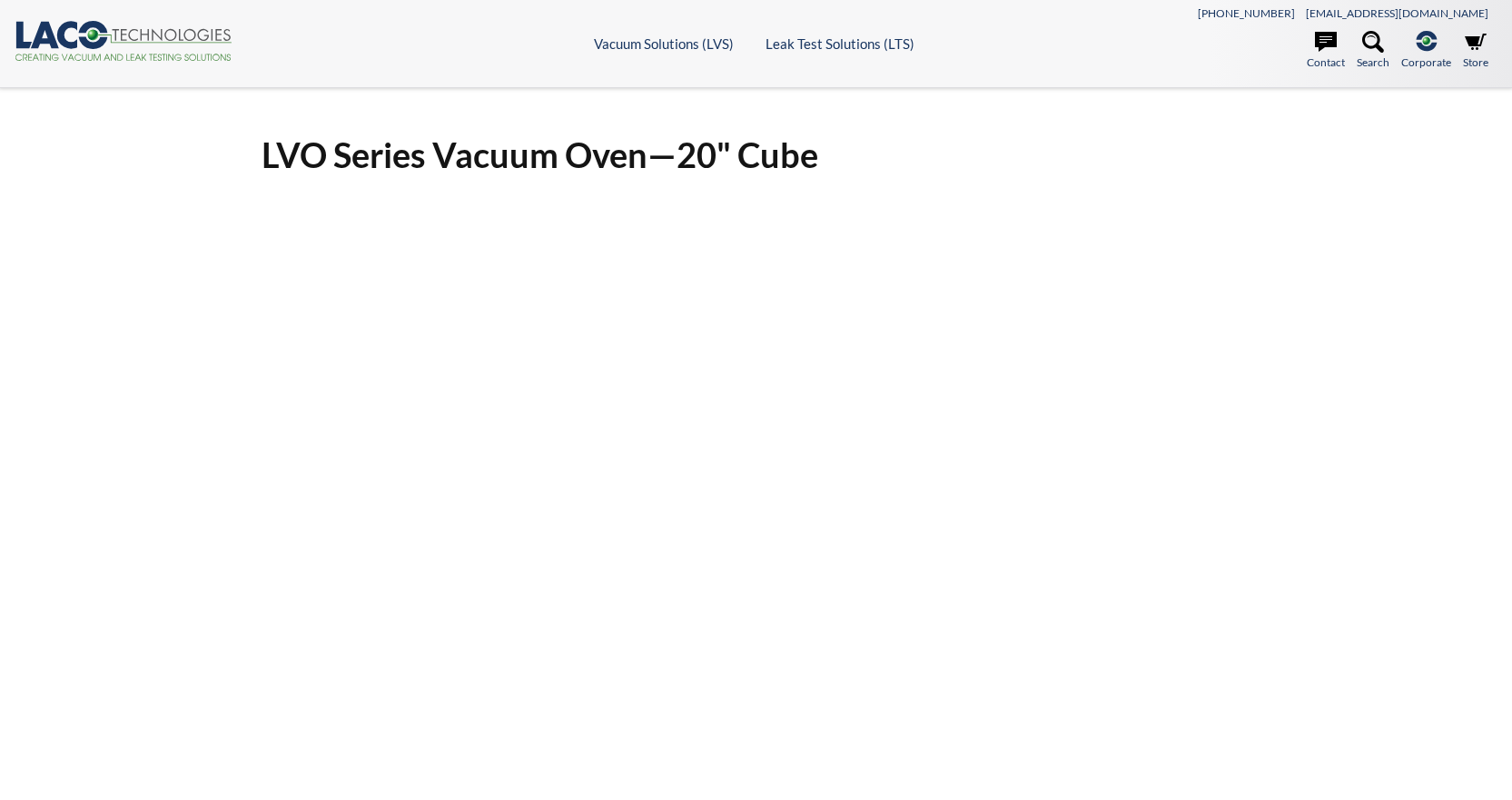
select select "Language Translate Widget"
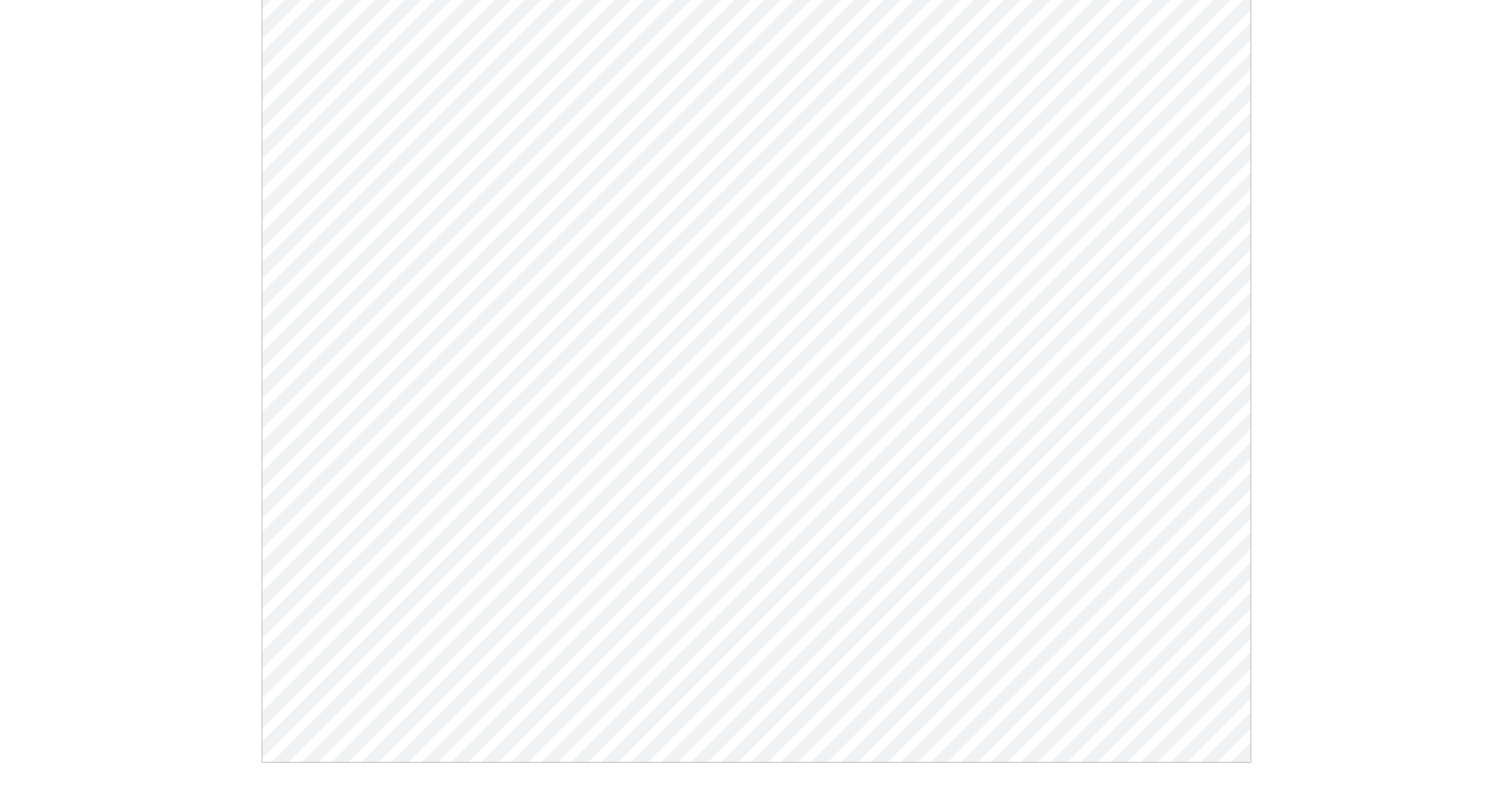
scroll to position [273, 0]
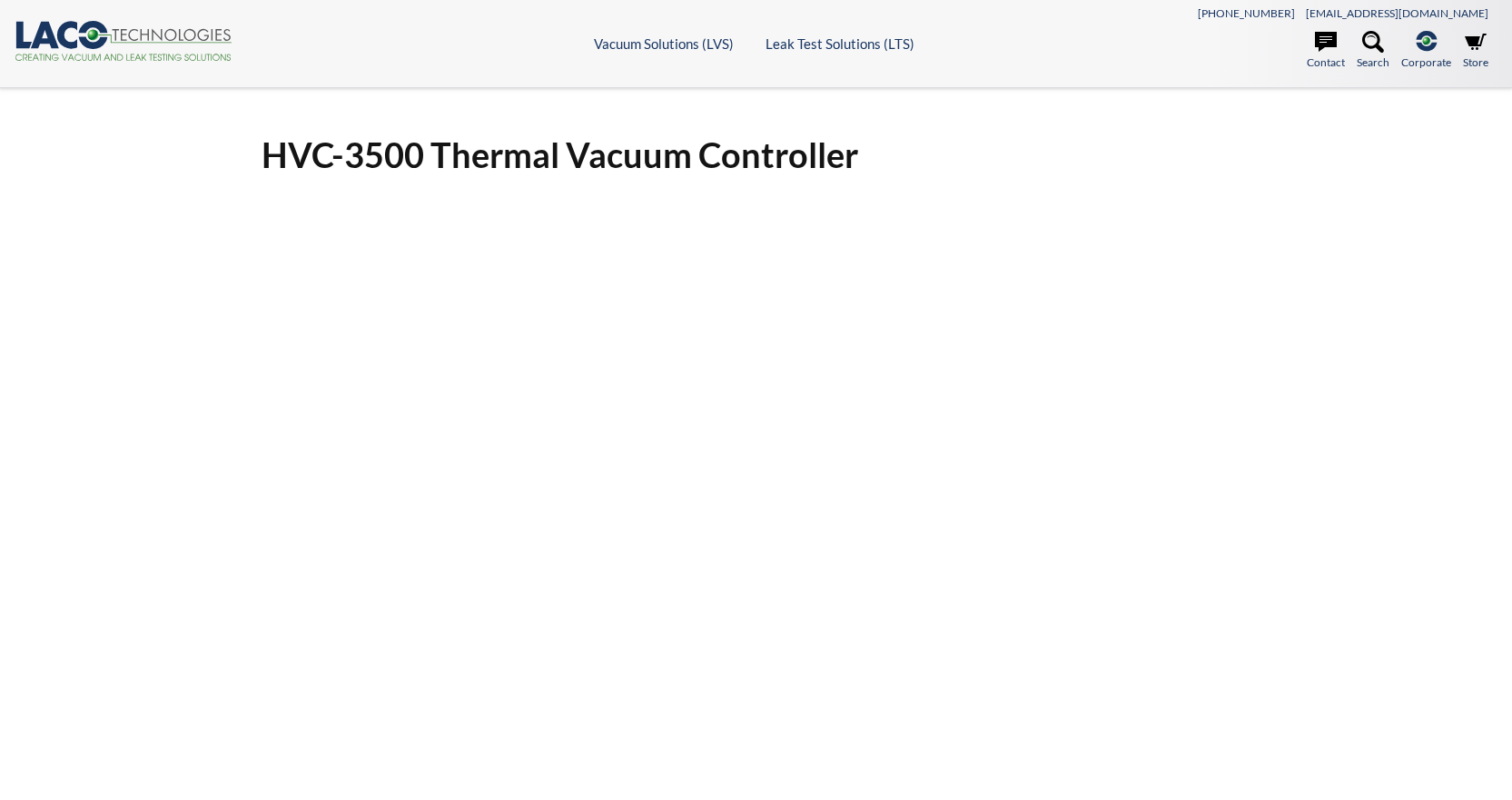
select select "Language Translate Widget"
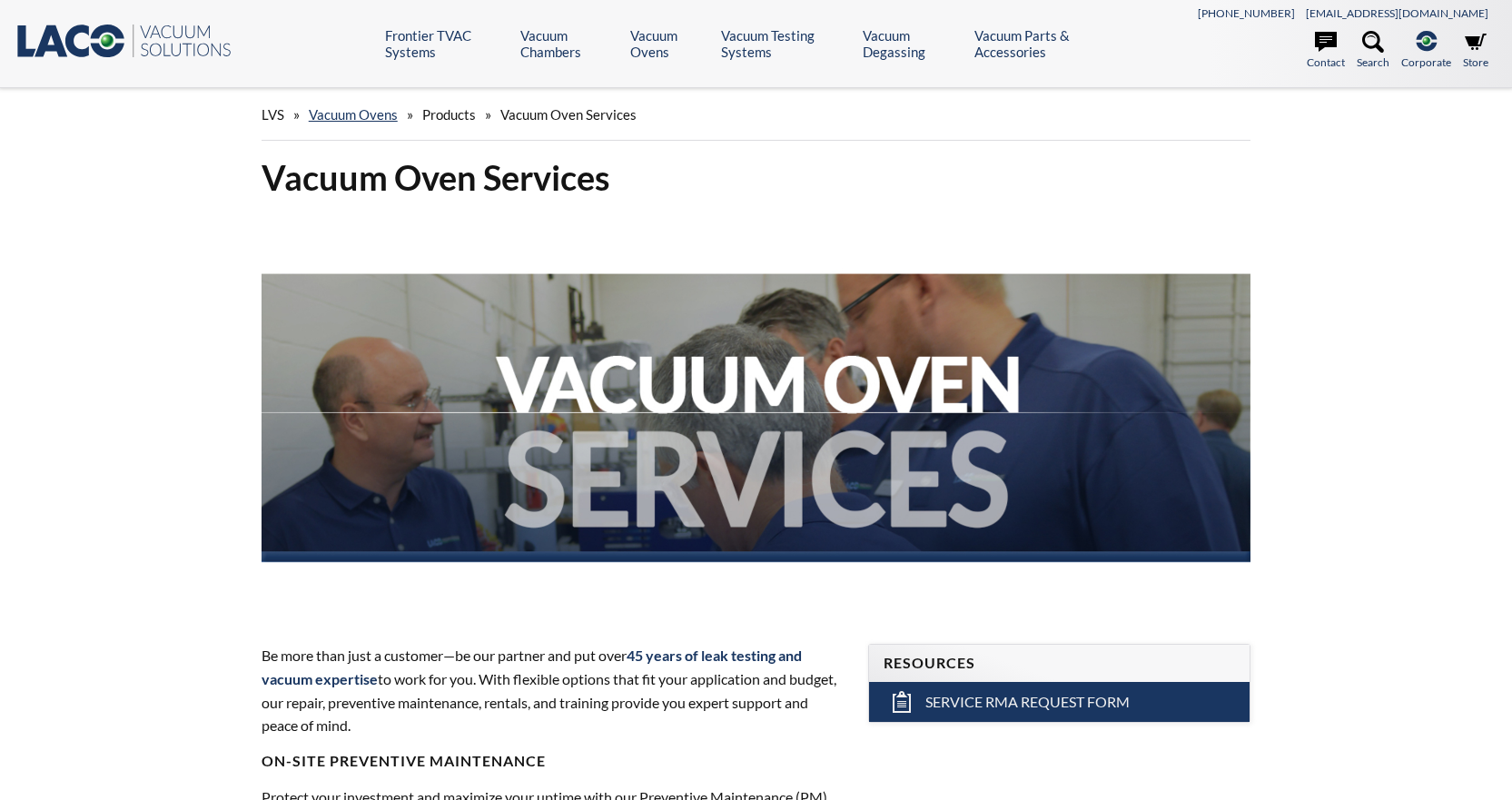
select select "Language Translate Widget"
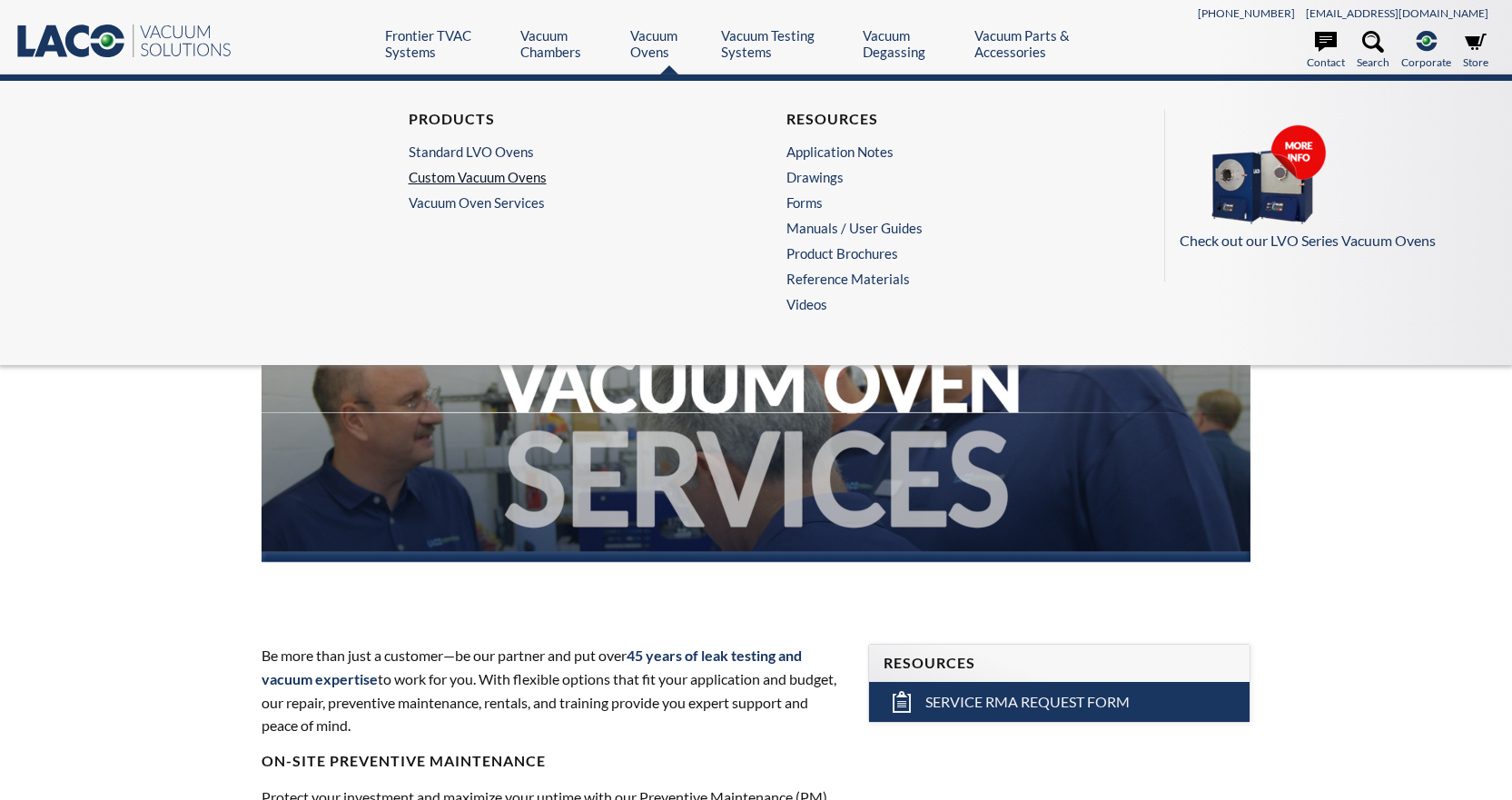
click at [465, 169] on link "Custom Vacuum Ovens" at bounding box center [563, 176] width 309 height 17
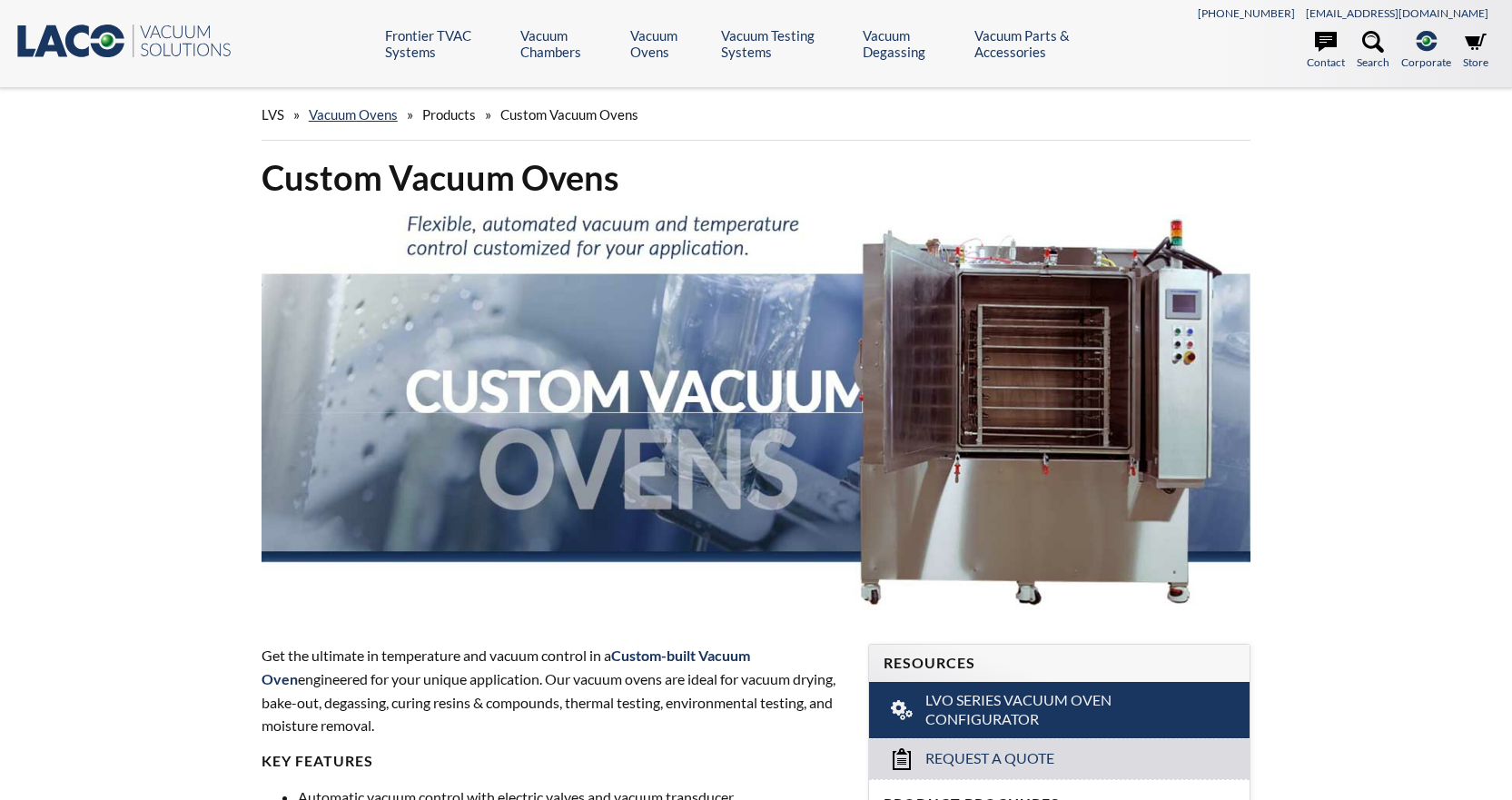
select select "Language Translate Widget"
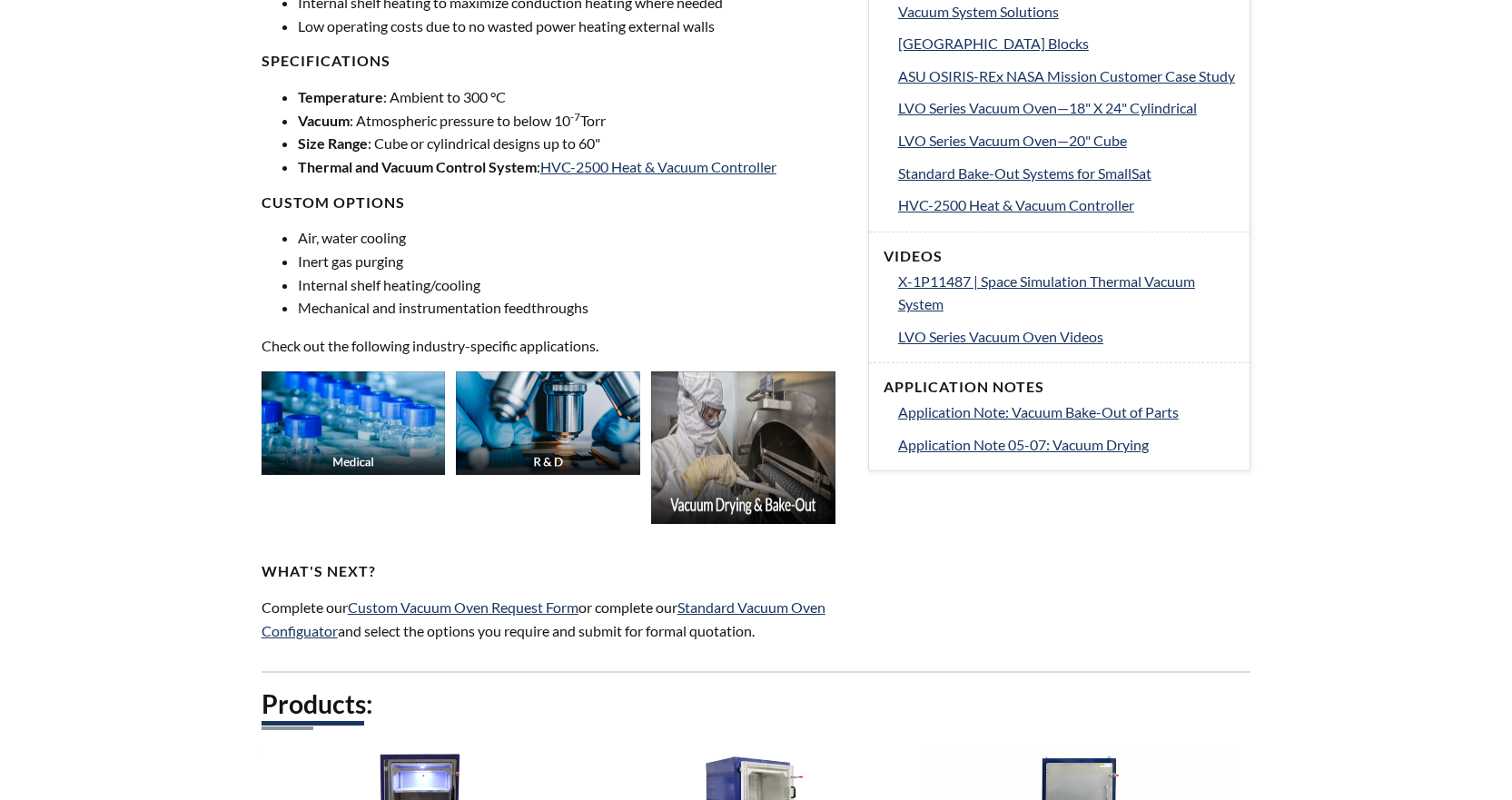
scroll to position [908, 0]
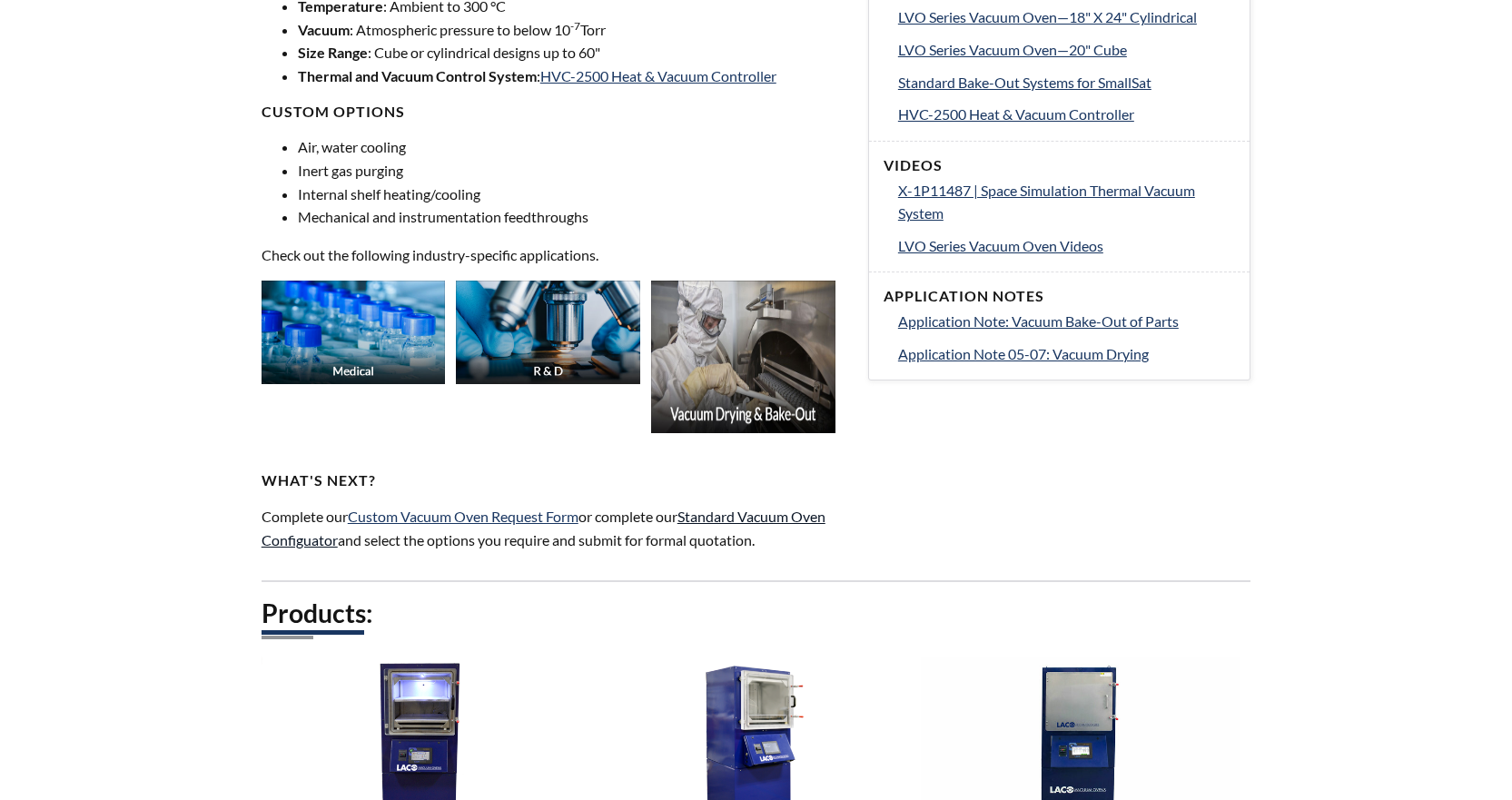
click at [759, 517] on link "Standard Vacuum Oven Configuator" at bounding box center [543, 528] width 564 height 41
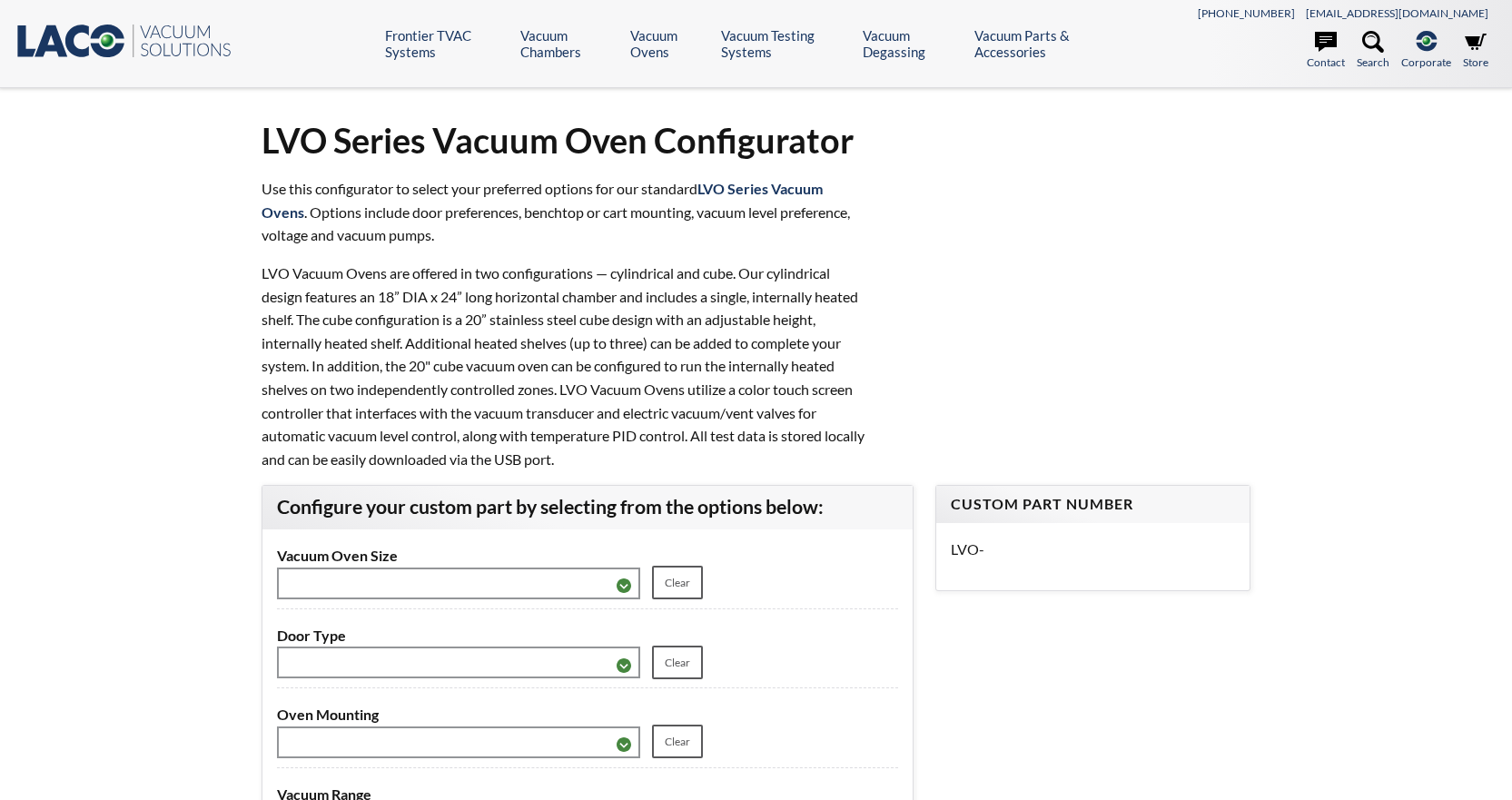
select select "Language Translate Widget"
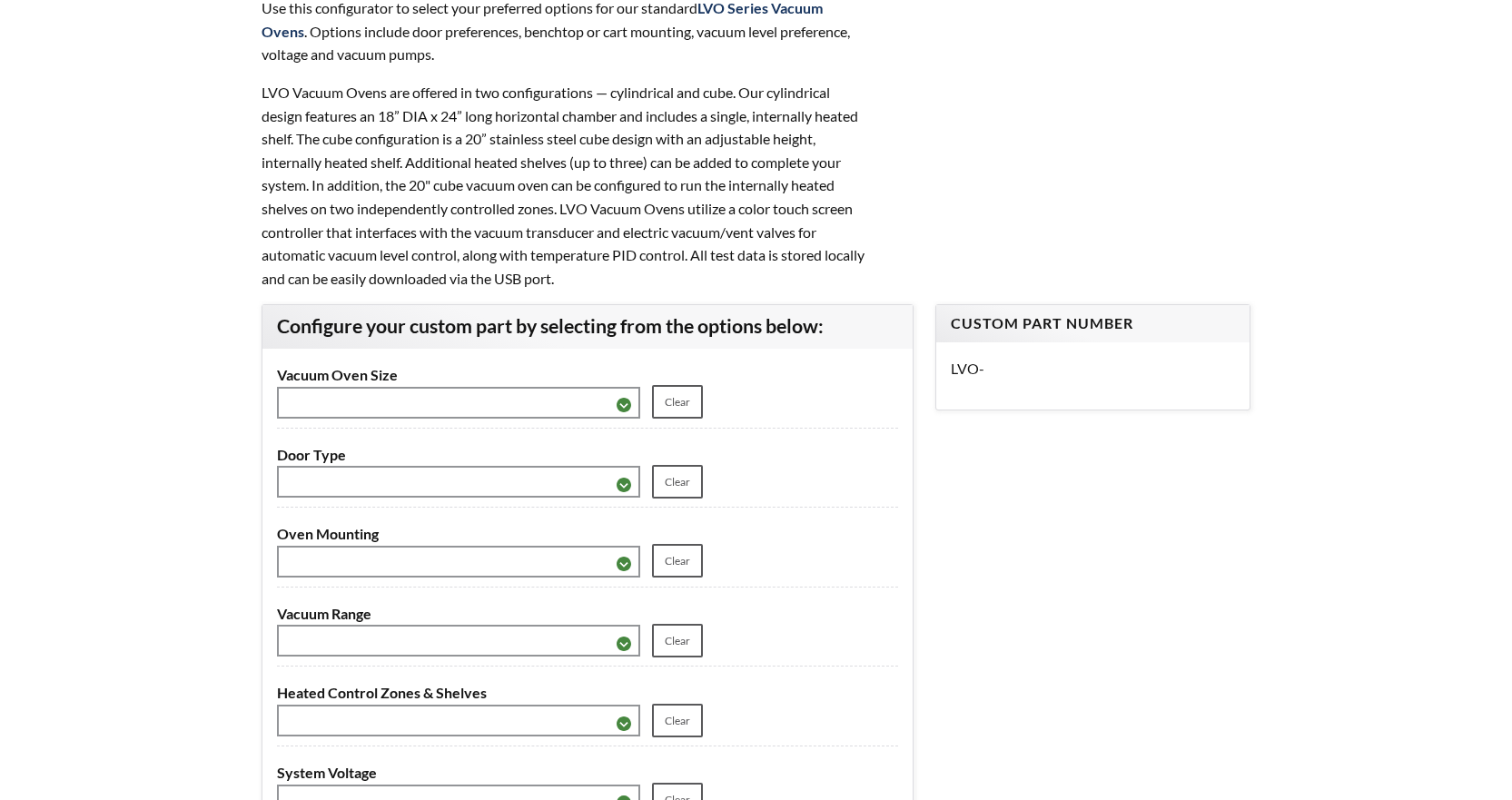
scroll to position [181, 0]
click at [616, 389] on select "**********" at bounding box center [459, 402] width 364 height 31
click at [161, 310] on div "**********" at bounding box center [756, 508] width 1512 height 1202
